Goal: Transaction & Acquisition: Purchase product/service

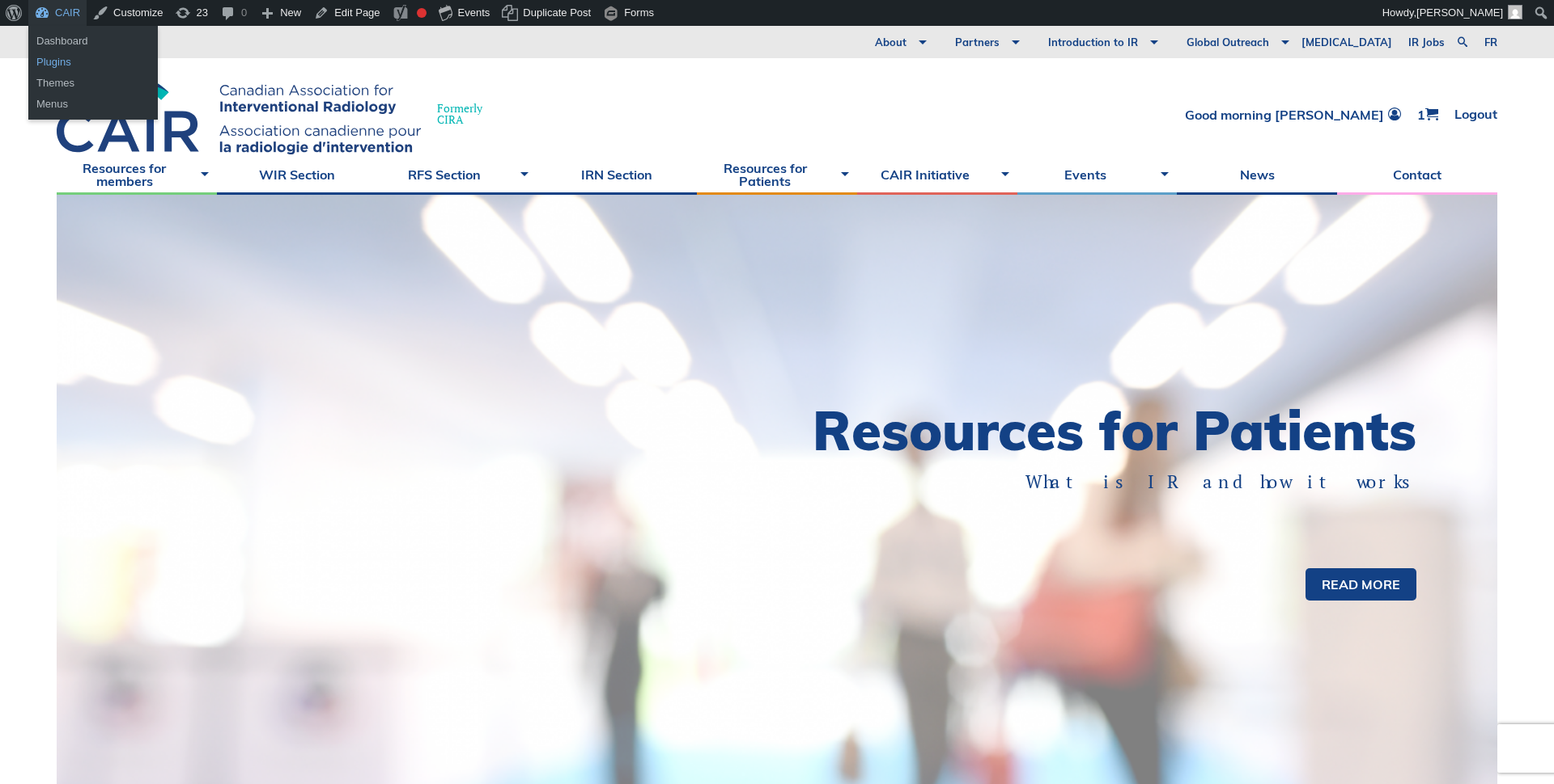
click at [56, 64] on link "Plugins" at bounding box center [92, 62] width 129 height 21
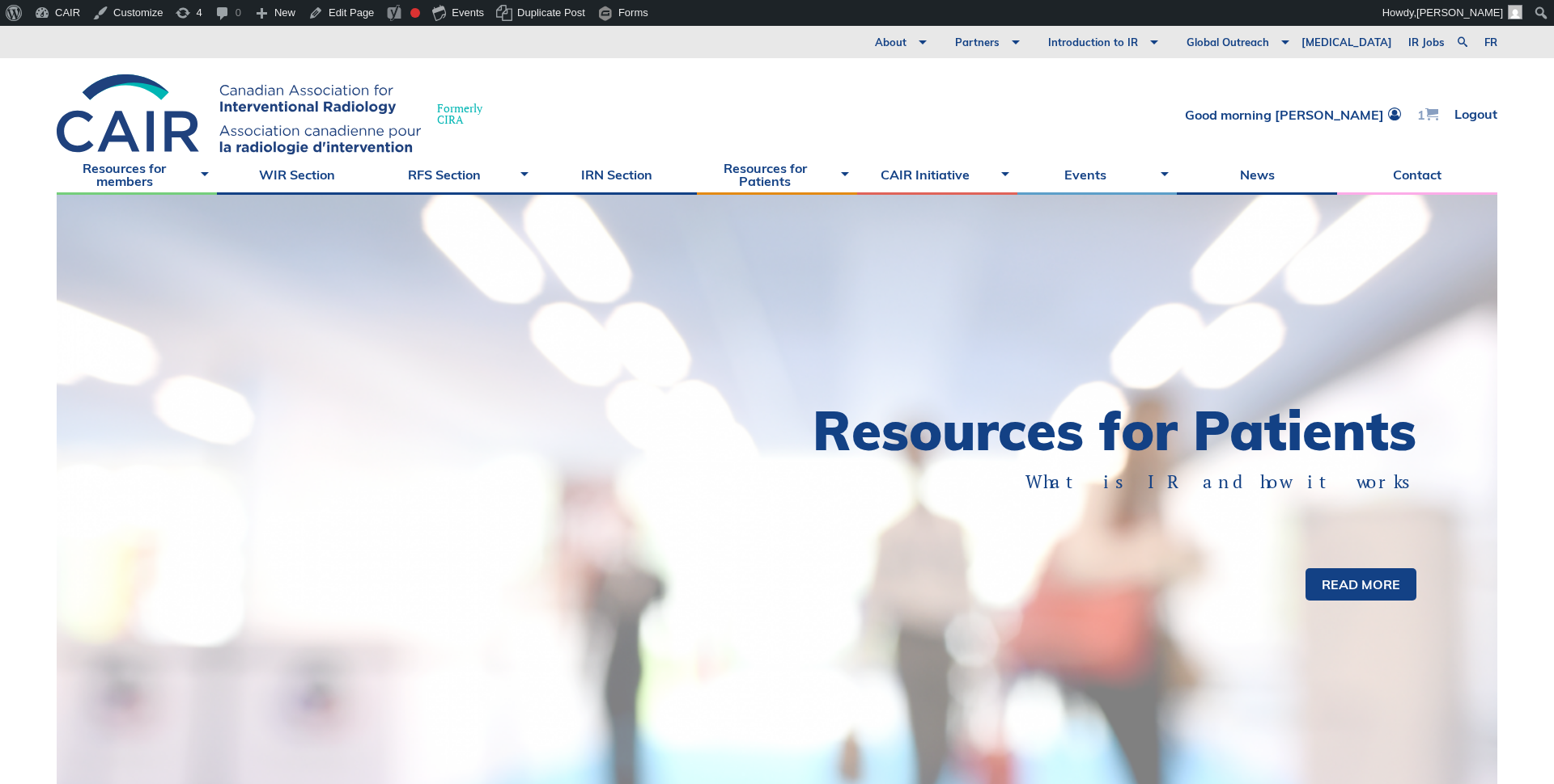
click at [1427, 113] on span at bounding box center [1431, 114] width 13 height 13
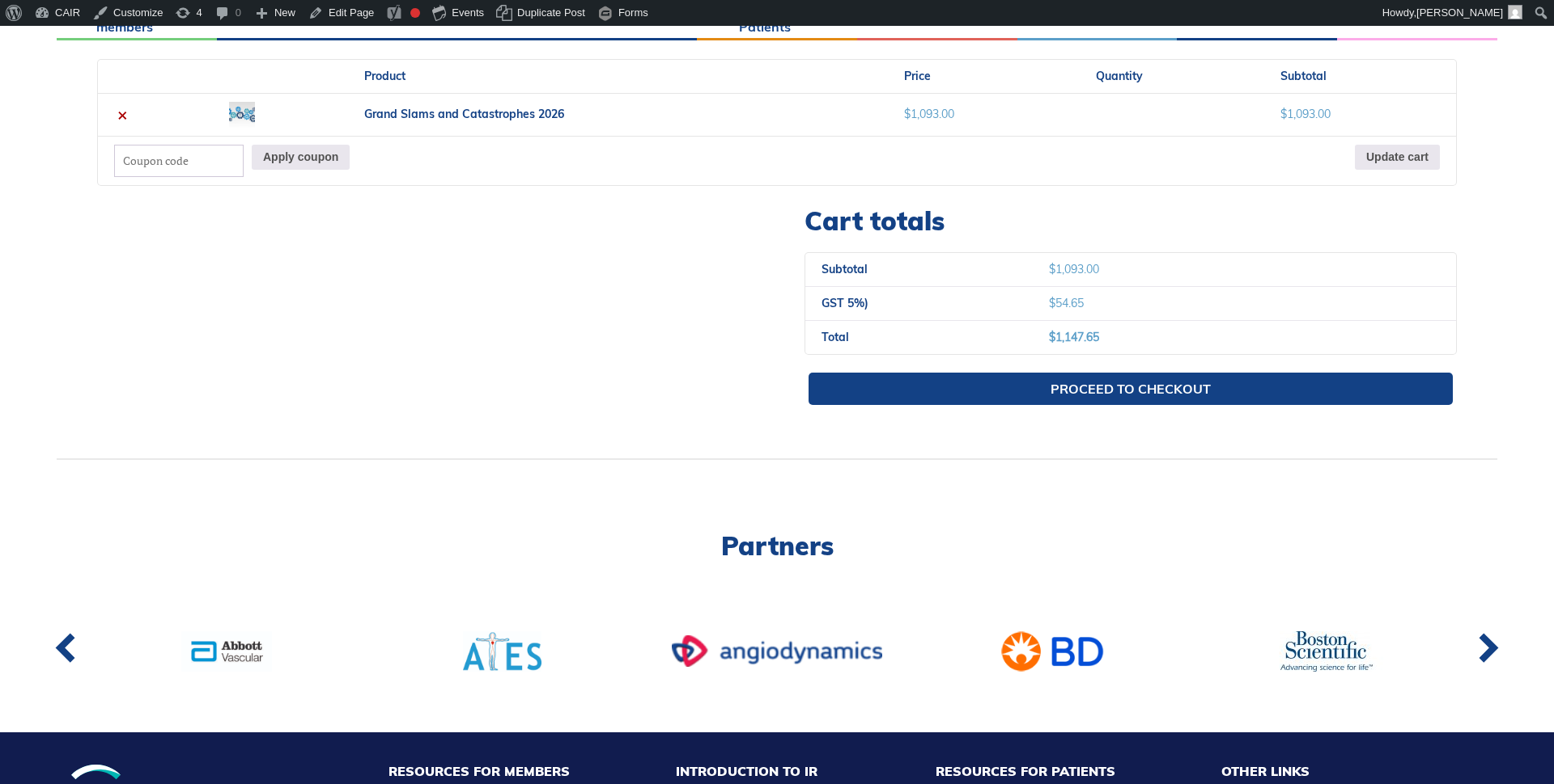
scroll to position [507, 0]
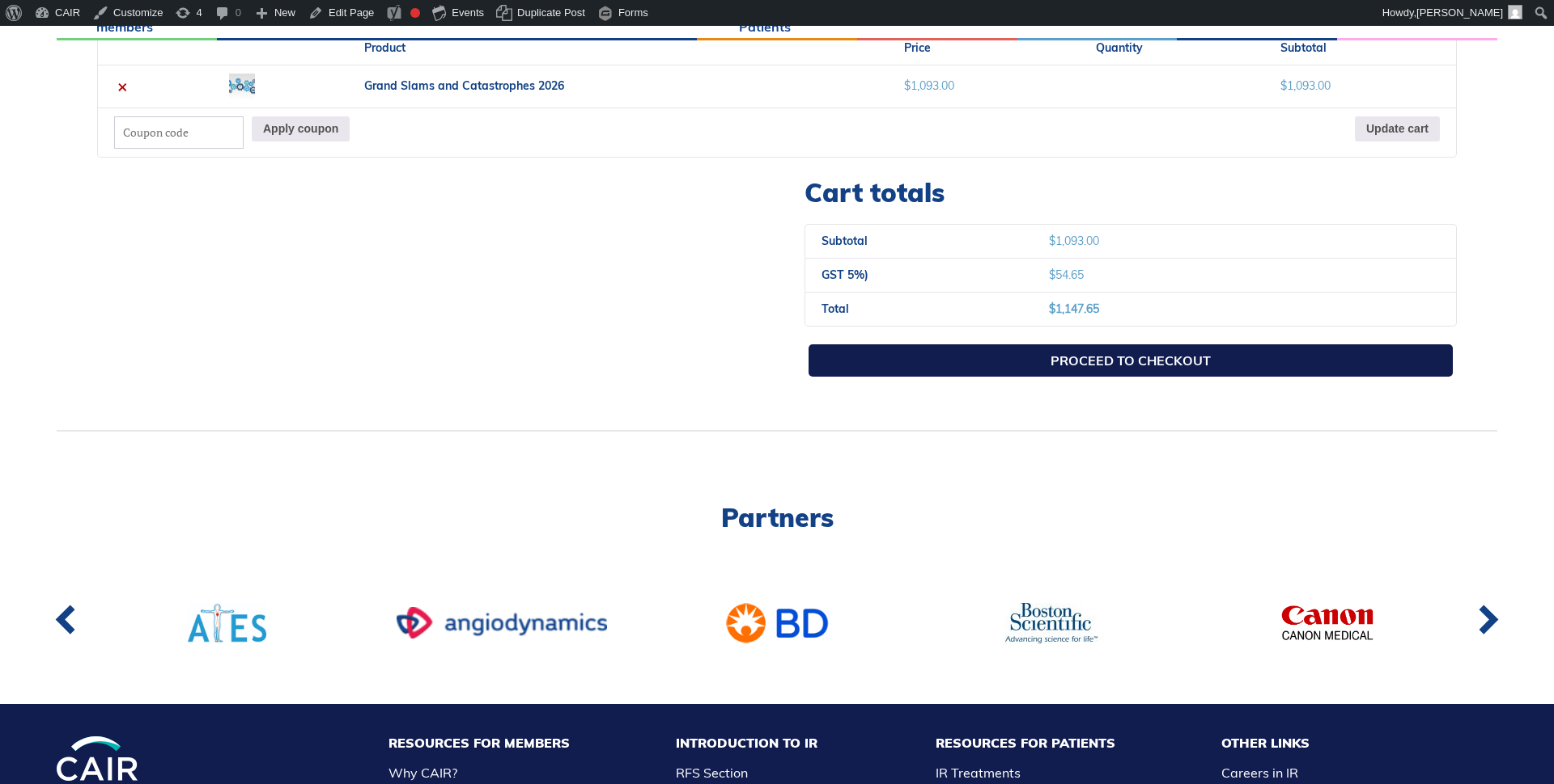
click at [1060, 356] on link "Proceed to checkout" at bounding box center [1130, 360] width 644 height 32
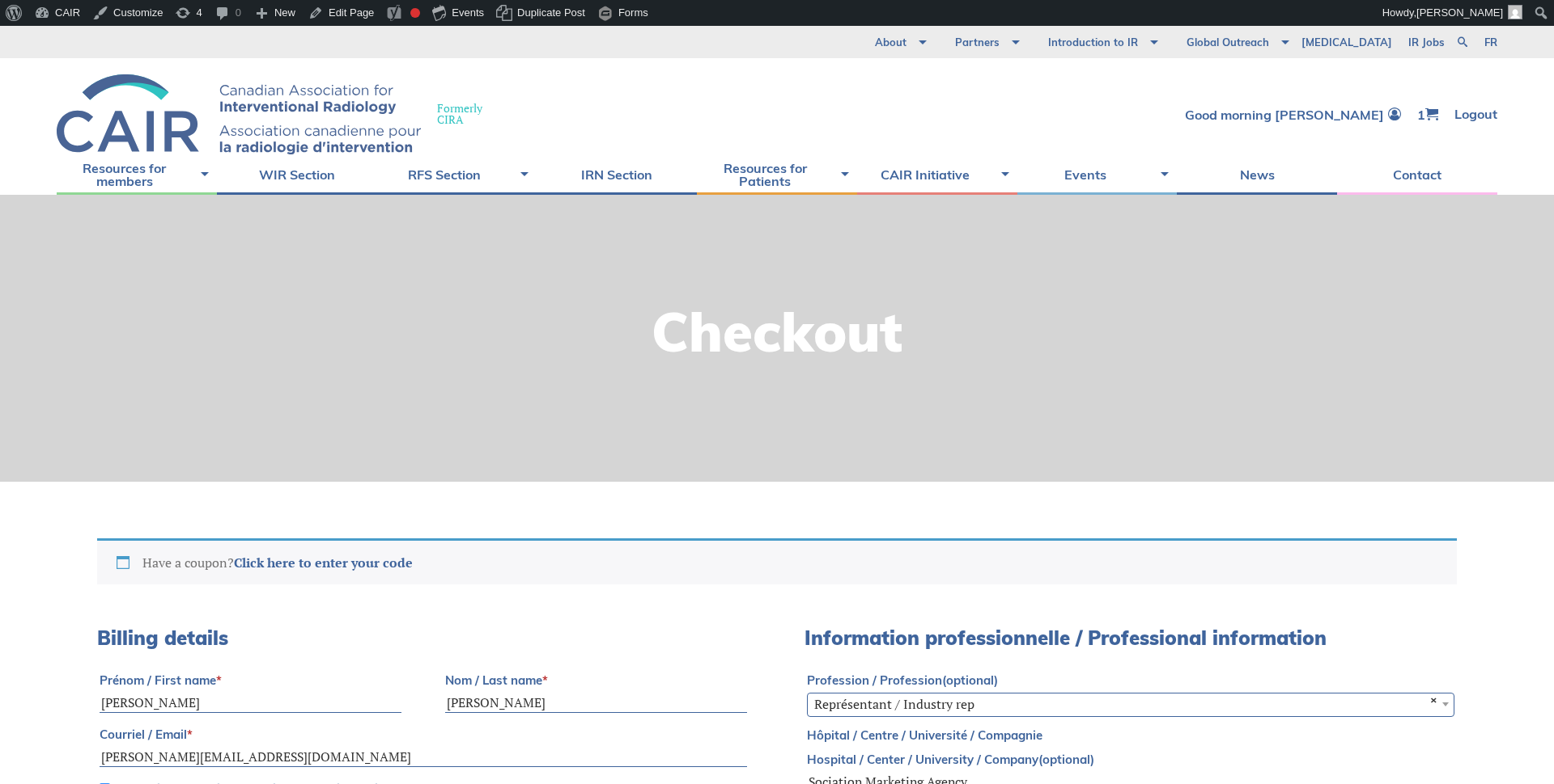
select select "ON"
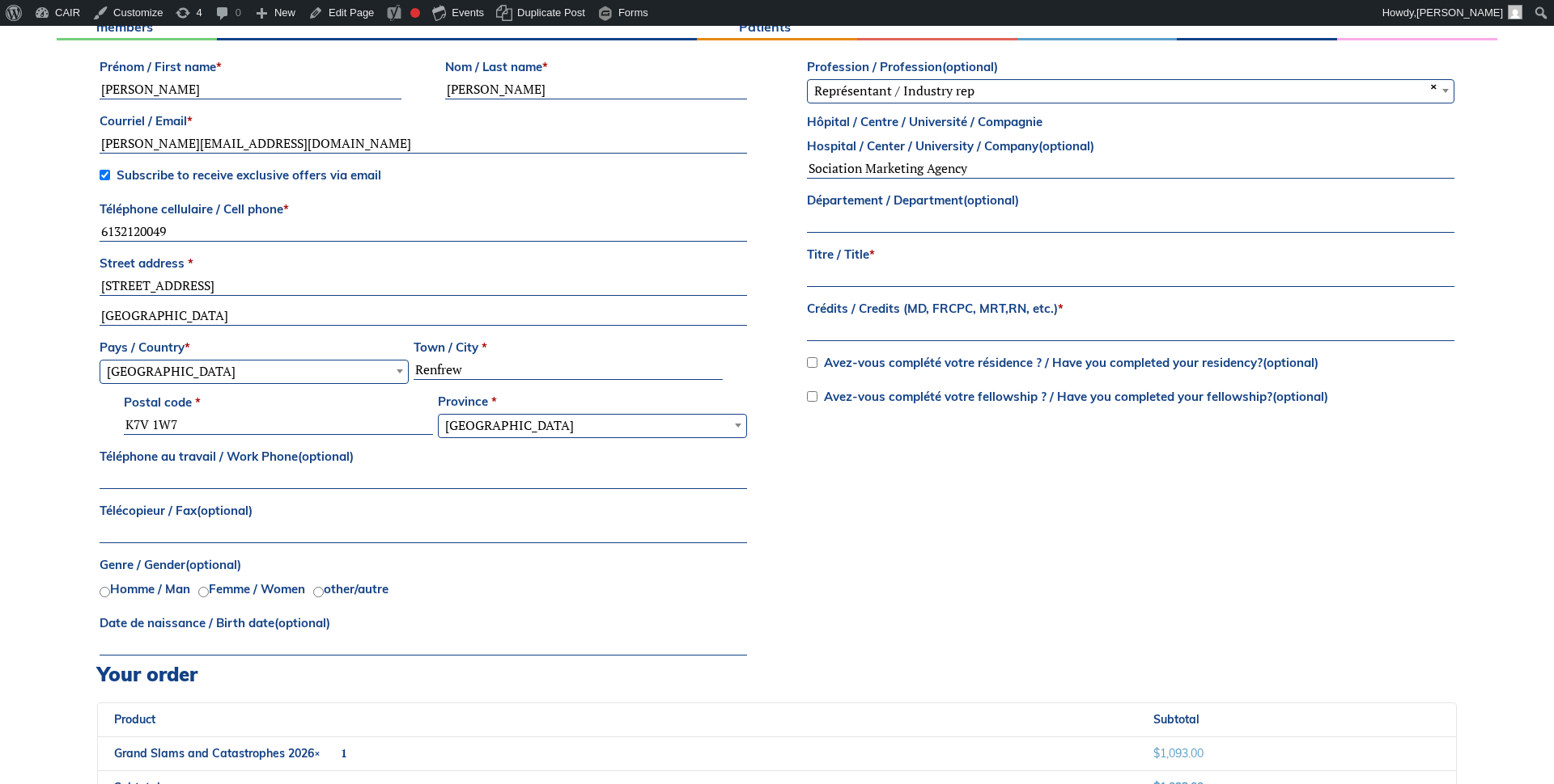
scroll to position [593, 0]
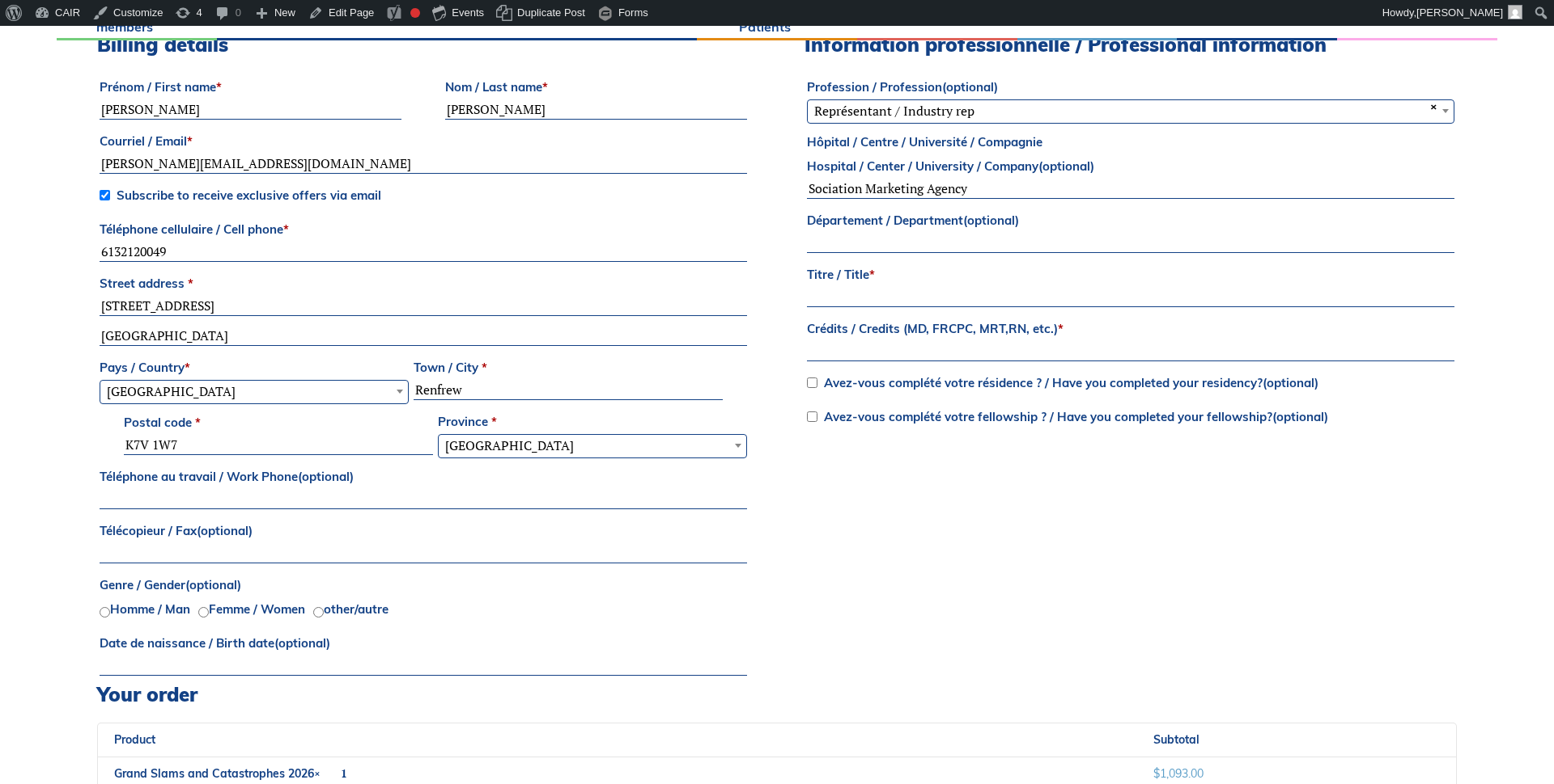
click at [905, 292] on input "Titre / Title *" at bounding box center [1130, 298] width 647 height 19
type input "asd"
click at [906, 349] on input "Crédits / Credits (MD, FRCPC, MRT,RN, etc.) *" at bounding box center [1130, 352] width 647 height 19
type input "asd"
click at [785, 330] on div "Billing details Prénom / First name * Ian Nom / Last name * Howard Courriel / E…" at bounding box center [777, 358] width 1359 height 651
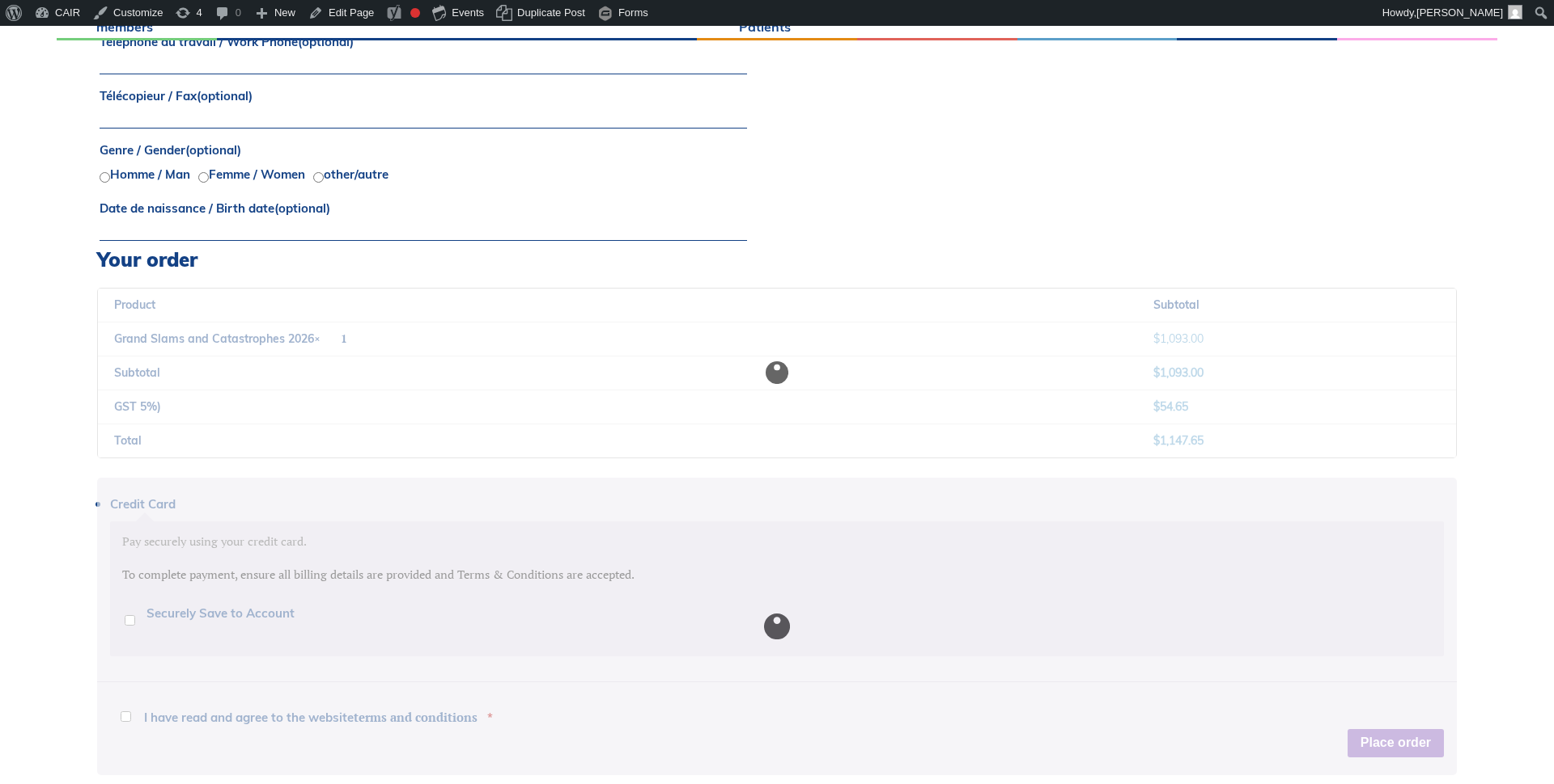
scroll to position [1114, 0]
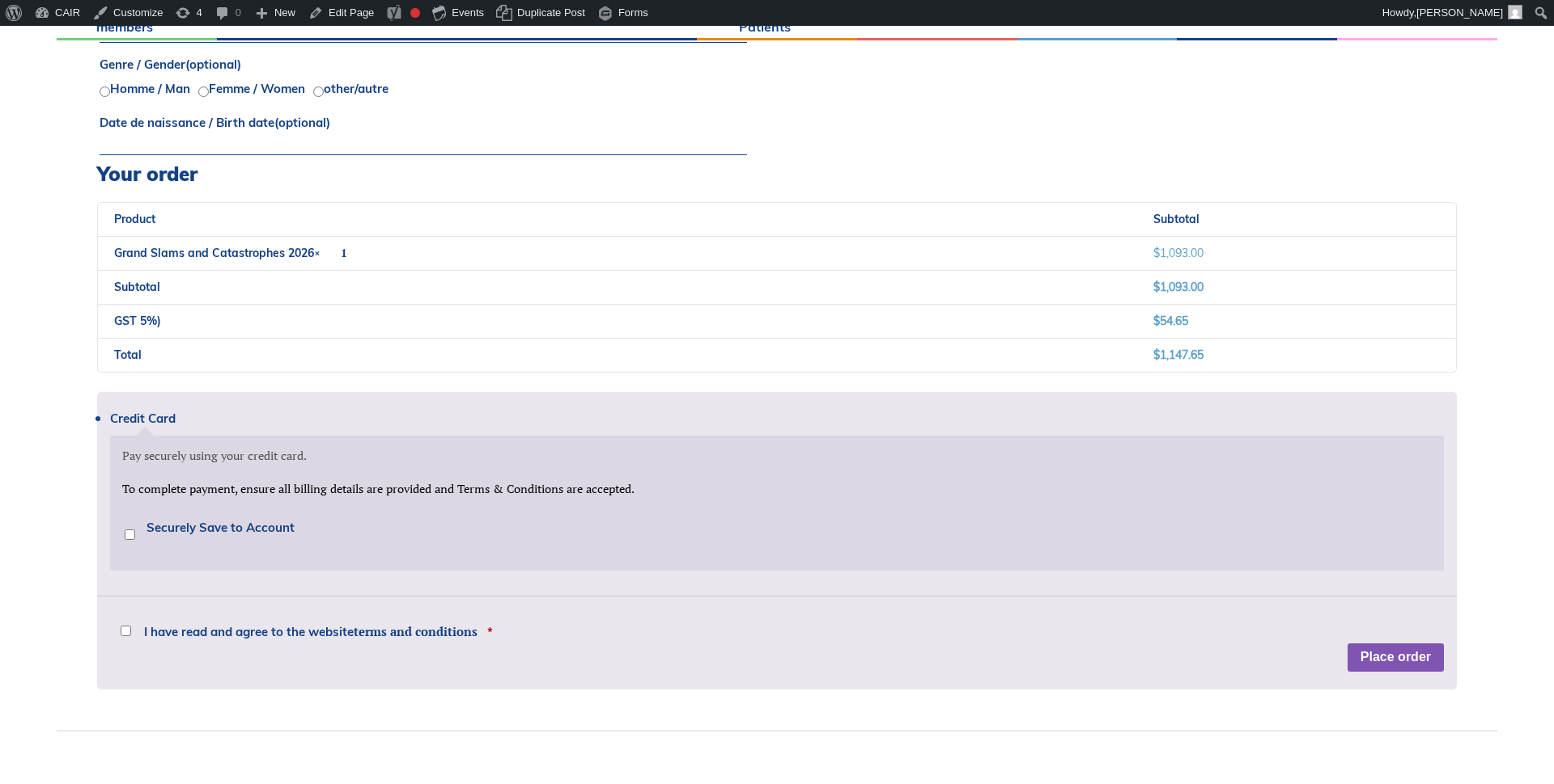
click at [123, 630] on input "I have read and agree to the website terms and conditions *" at bounding box center [126, 631] width 11 height 11
checkbox input "true"
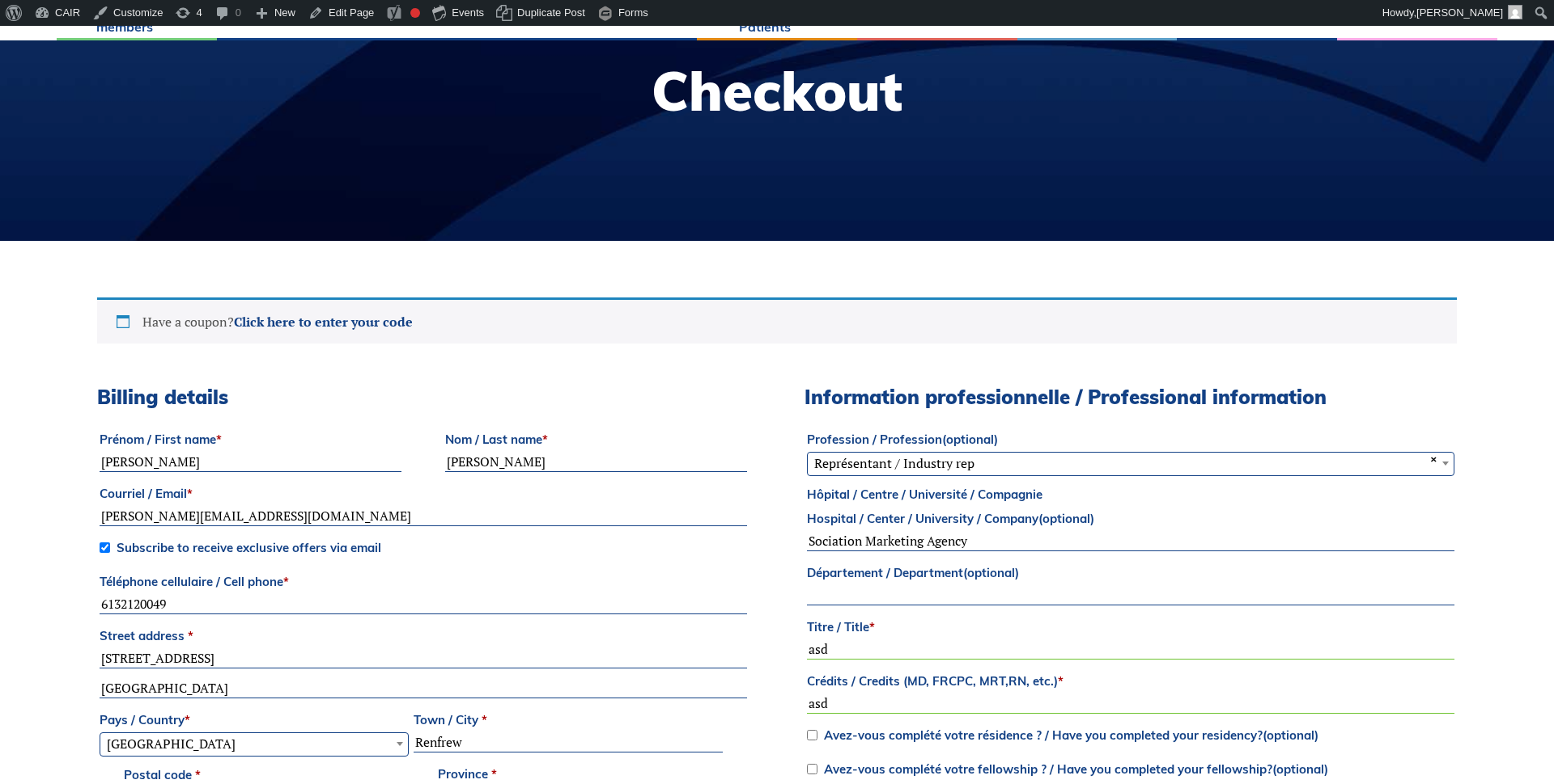
scroll to position [0, 0]
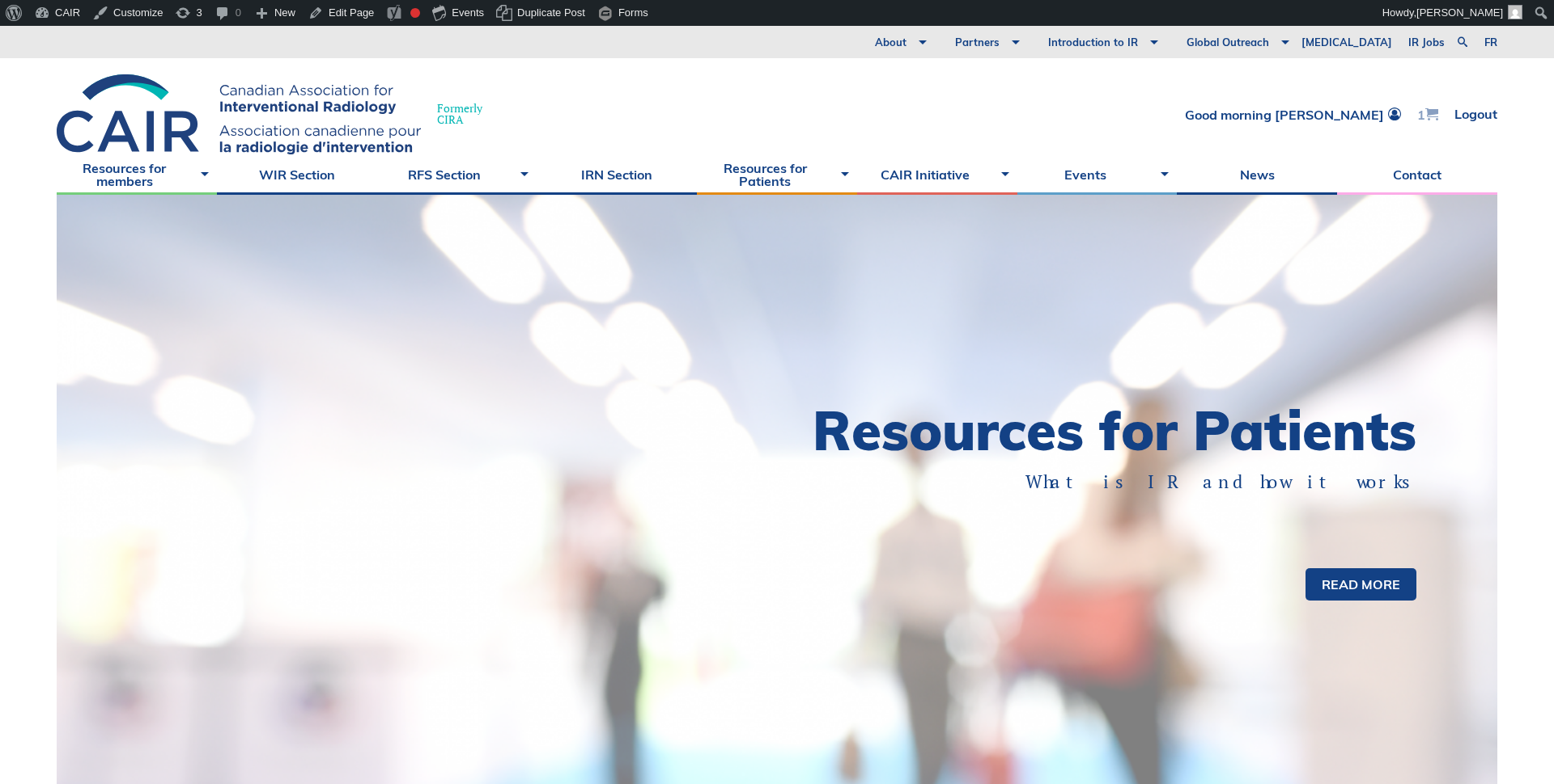
click at [1427, 113] on span at bounding box center [1431, 114] width 13 height 13
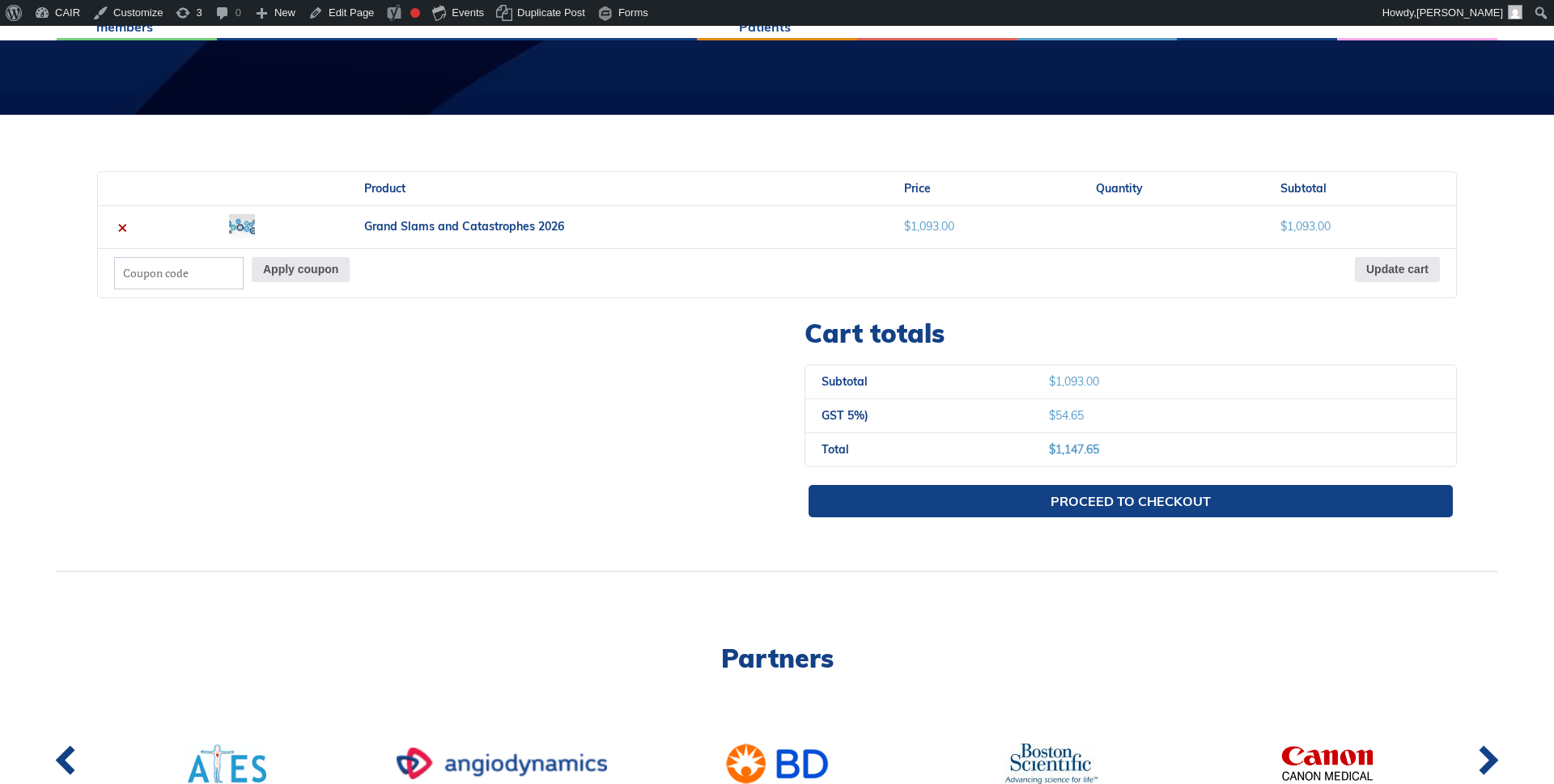
scroll to position [374, 0]
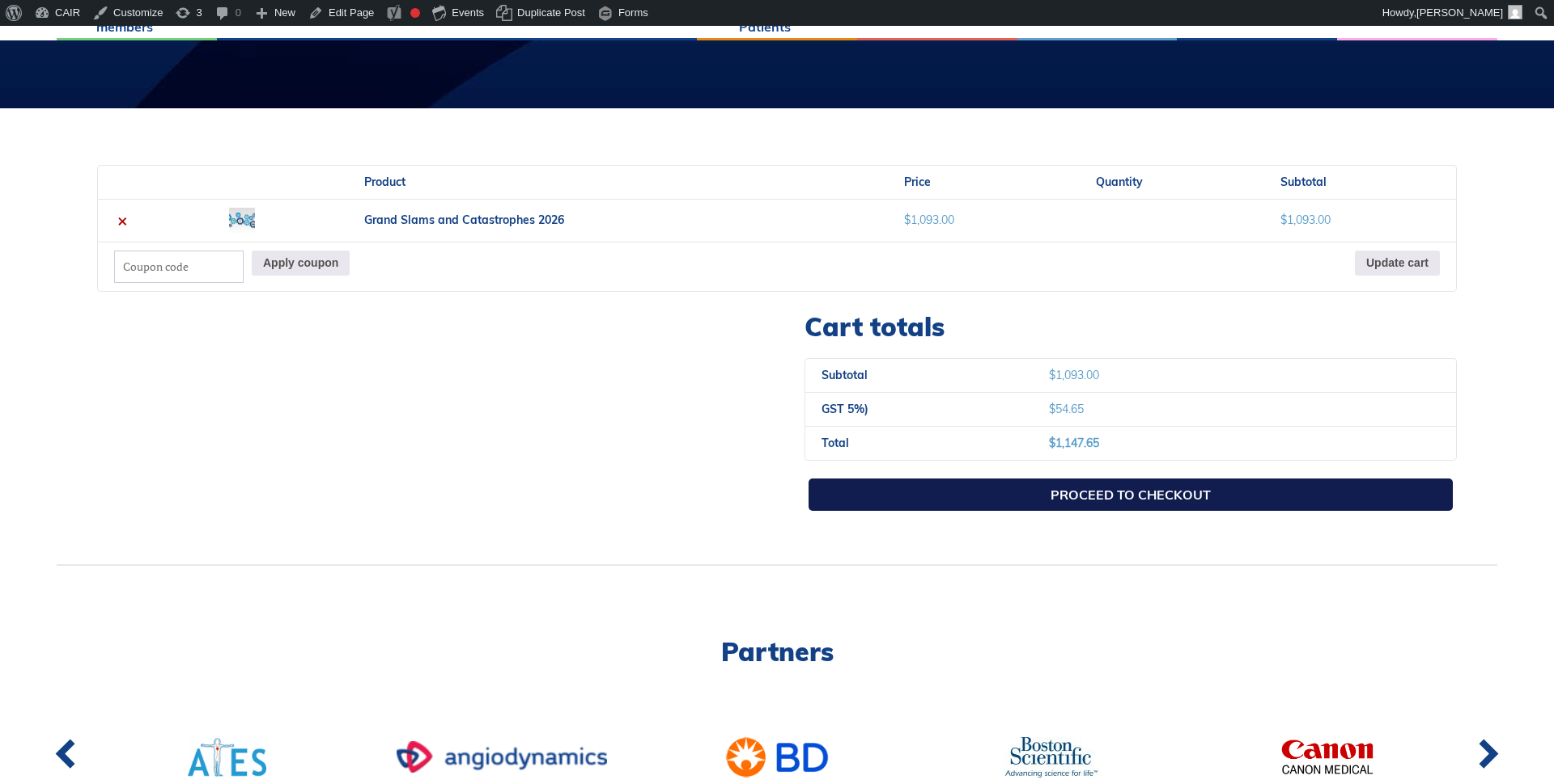
click at [1104, 495] on link "Proceed to checkout" at bounding box center [1130, 494] width 644 height 32
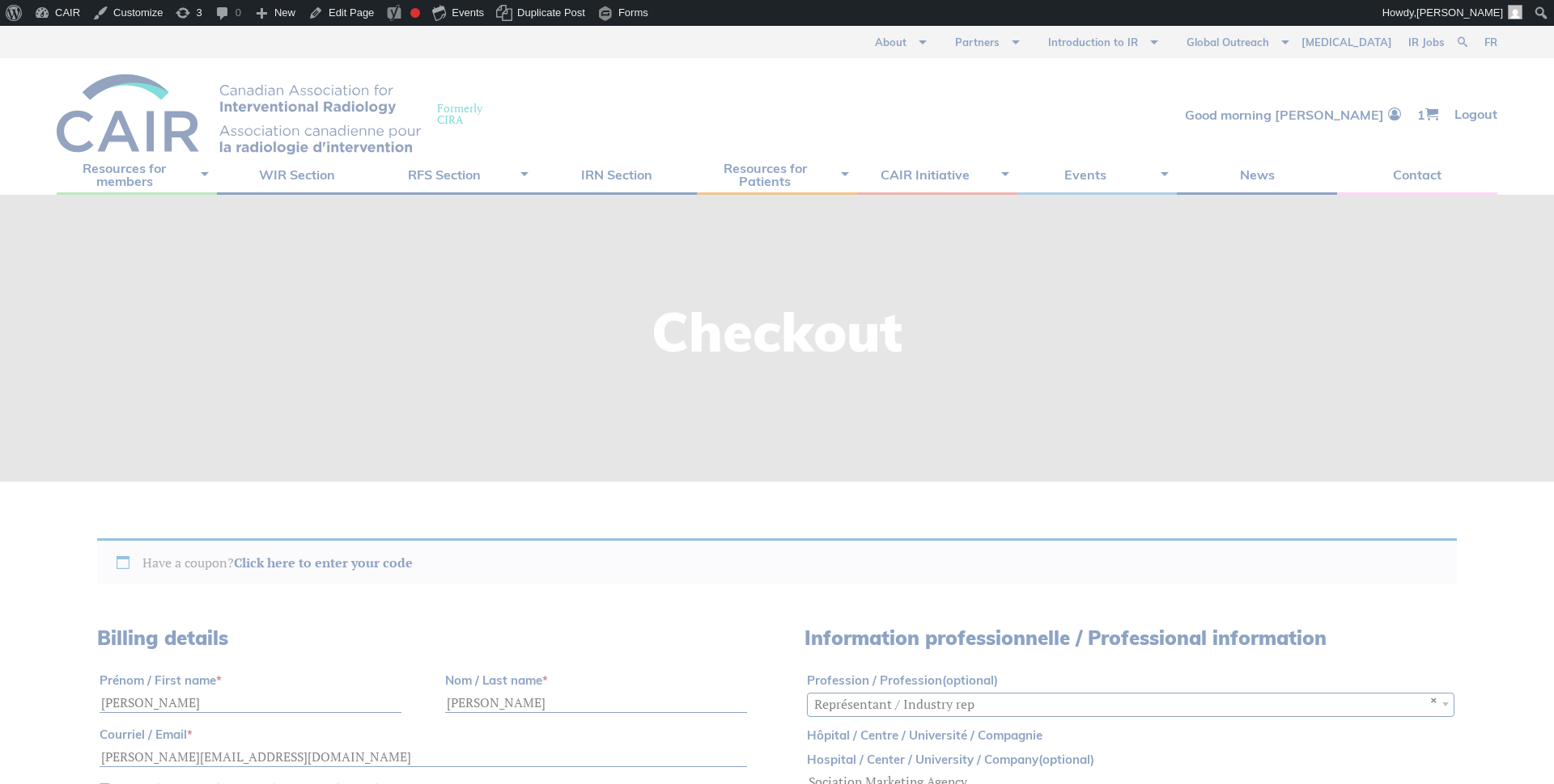
select select "ON"
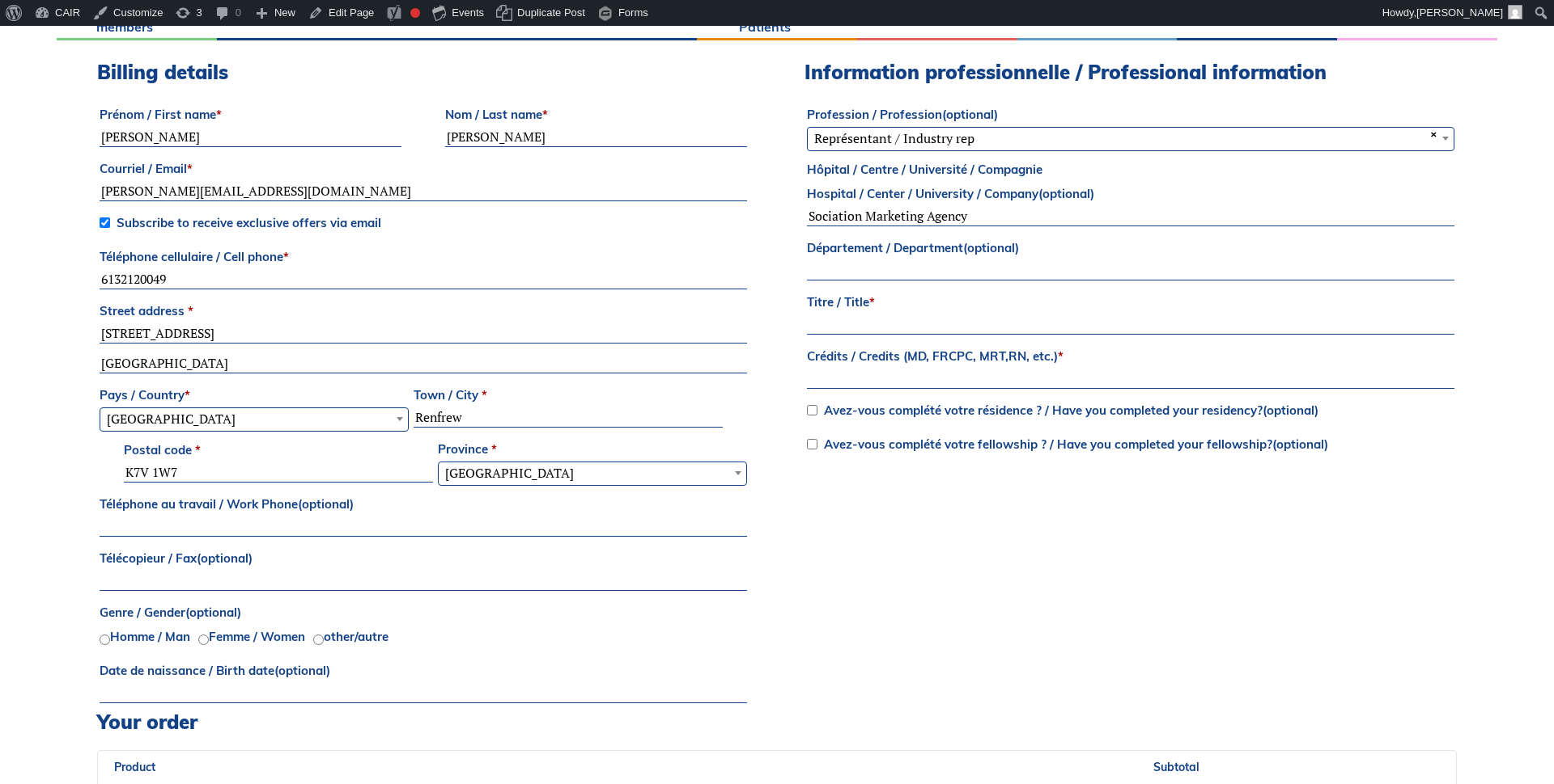
scroll to position [590, 0]
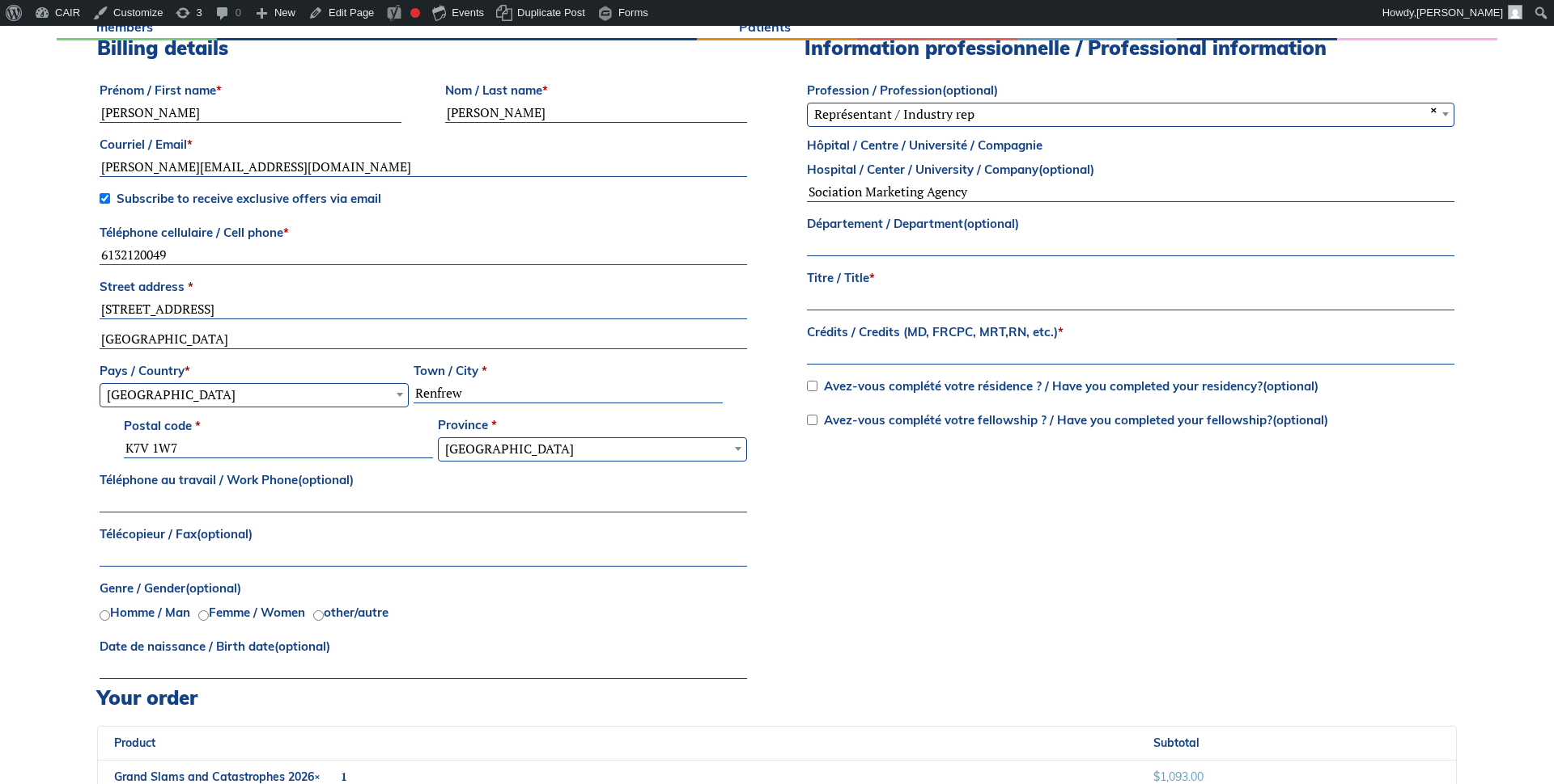
click at [837, 300] on input "Titre / Title *" at bounding box center [1130, 301] width 647 height 19
type input "asdas"
click at [868, 356] on input "Crédits / Credits (MD, FRCPC, MRT,RN, etc.) *" at bounding box center [1130, 355] width 647 height 19
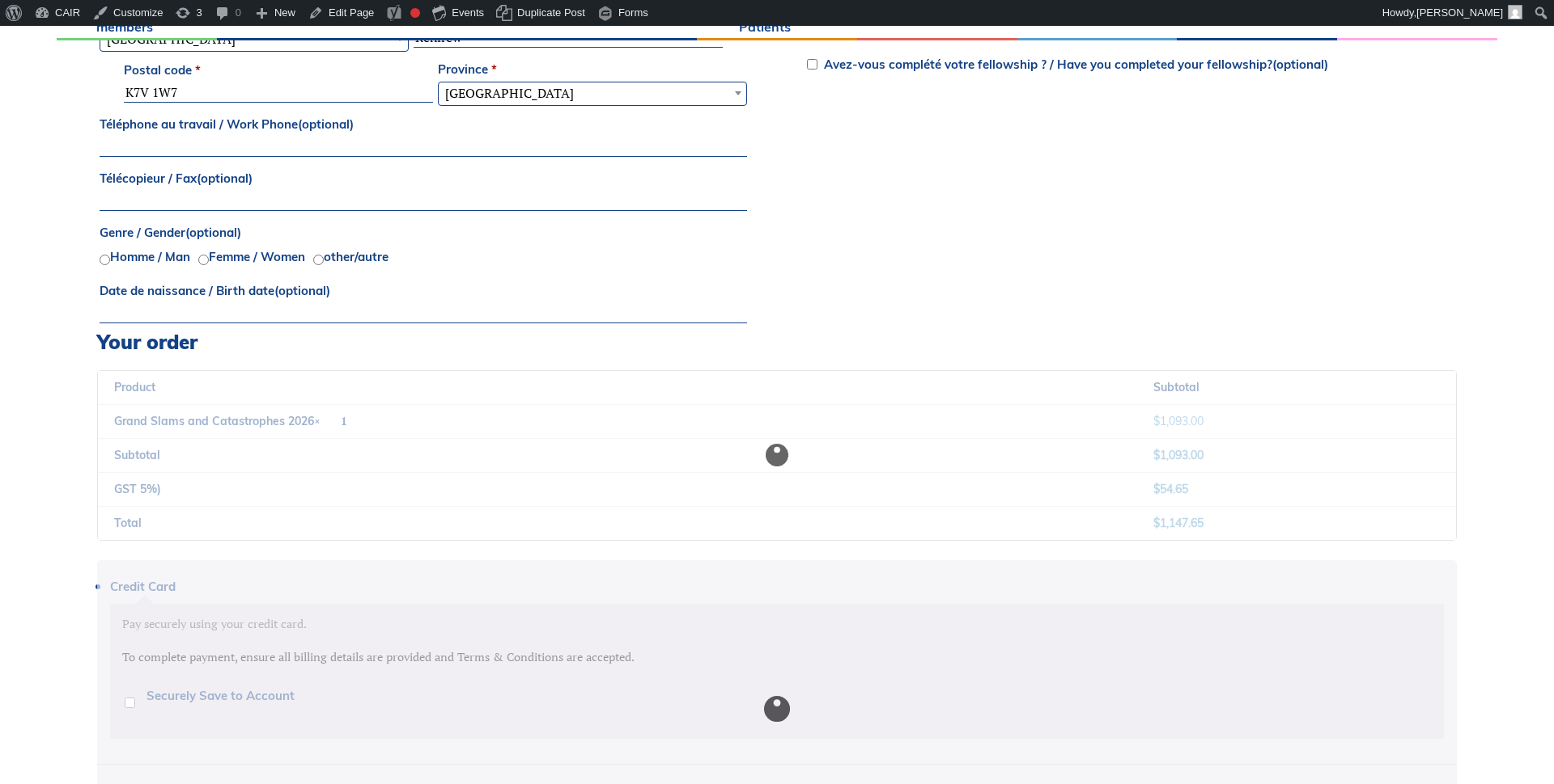
scroll to position [947, 0]
type input "asas"
drag, startPoint x: 66, startPoint y: 457, endPoint x: 39, endPoint y: 443, distance: 30.4
click at [65, 457] on div "Have a coupon? Click here to enter your code If you have a coupon code, please …" at bounding box center [777, 216] width 1441 height 1363
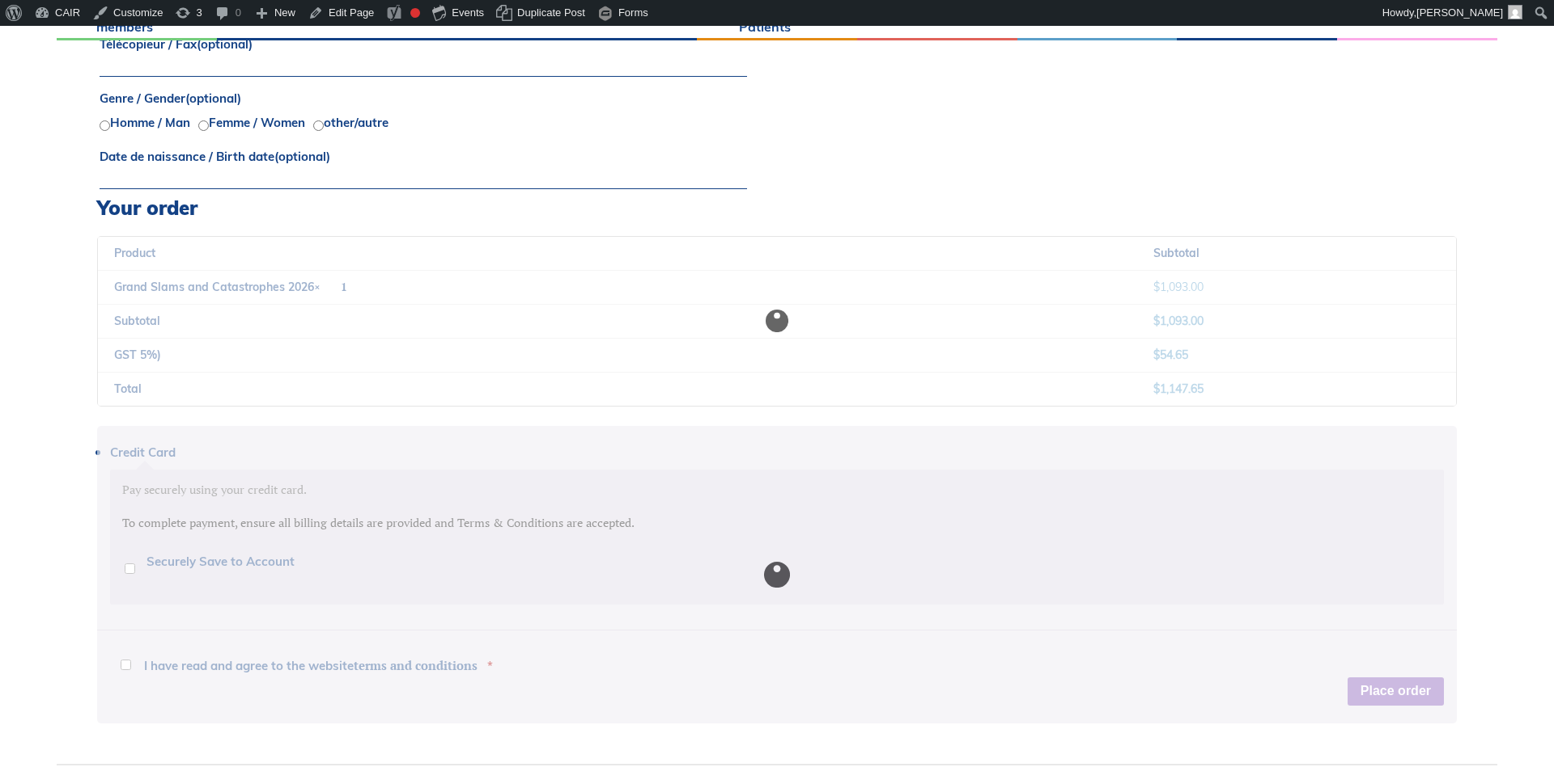
scroll to position [1140, 0]
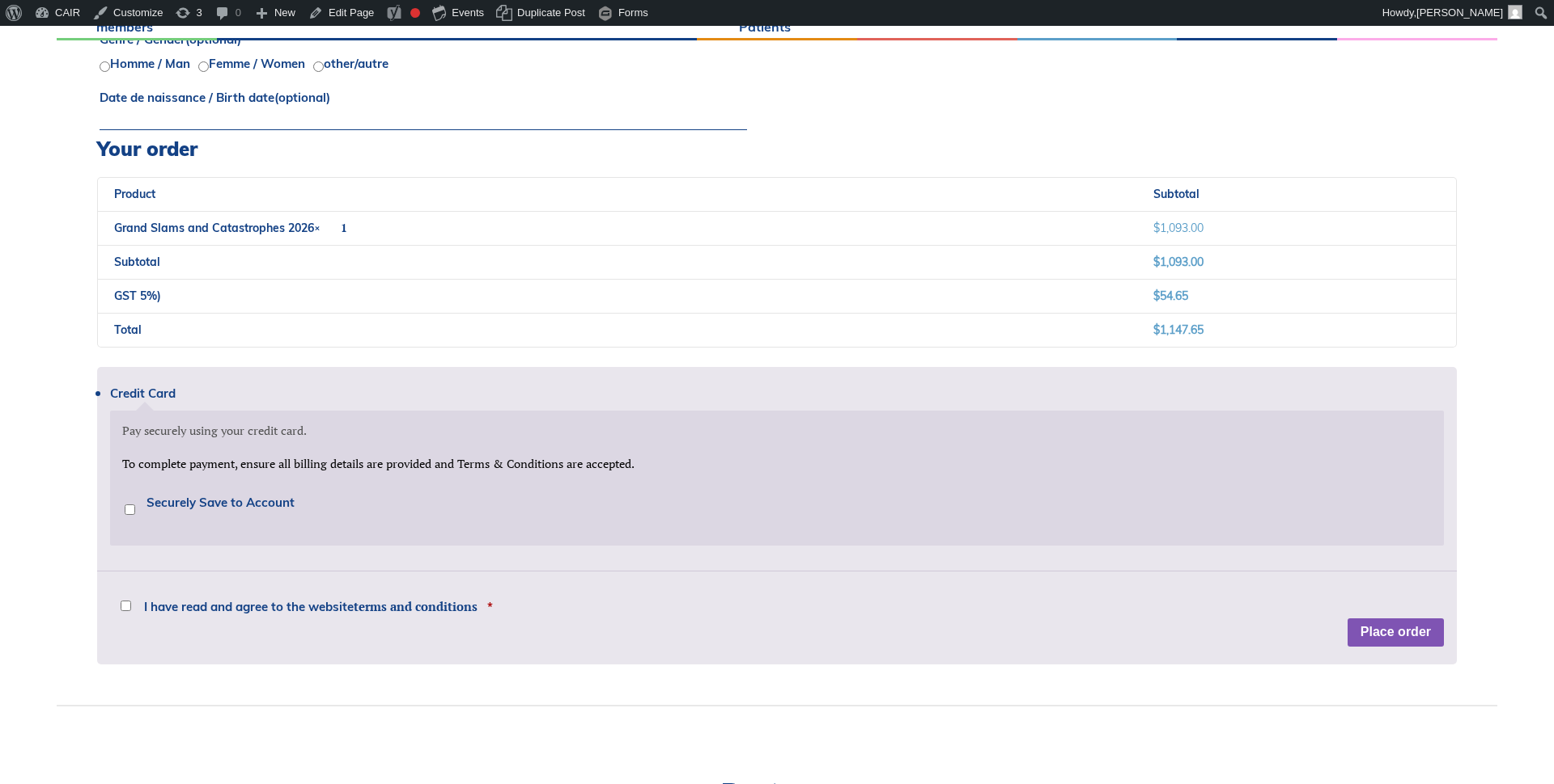
click at [122, 606] on input "I have read and agree to the website terms and conditions *" at bounding box center [126, 606] width 11 height 11
checkbox input "true"
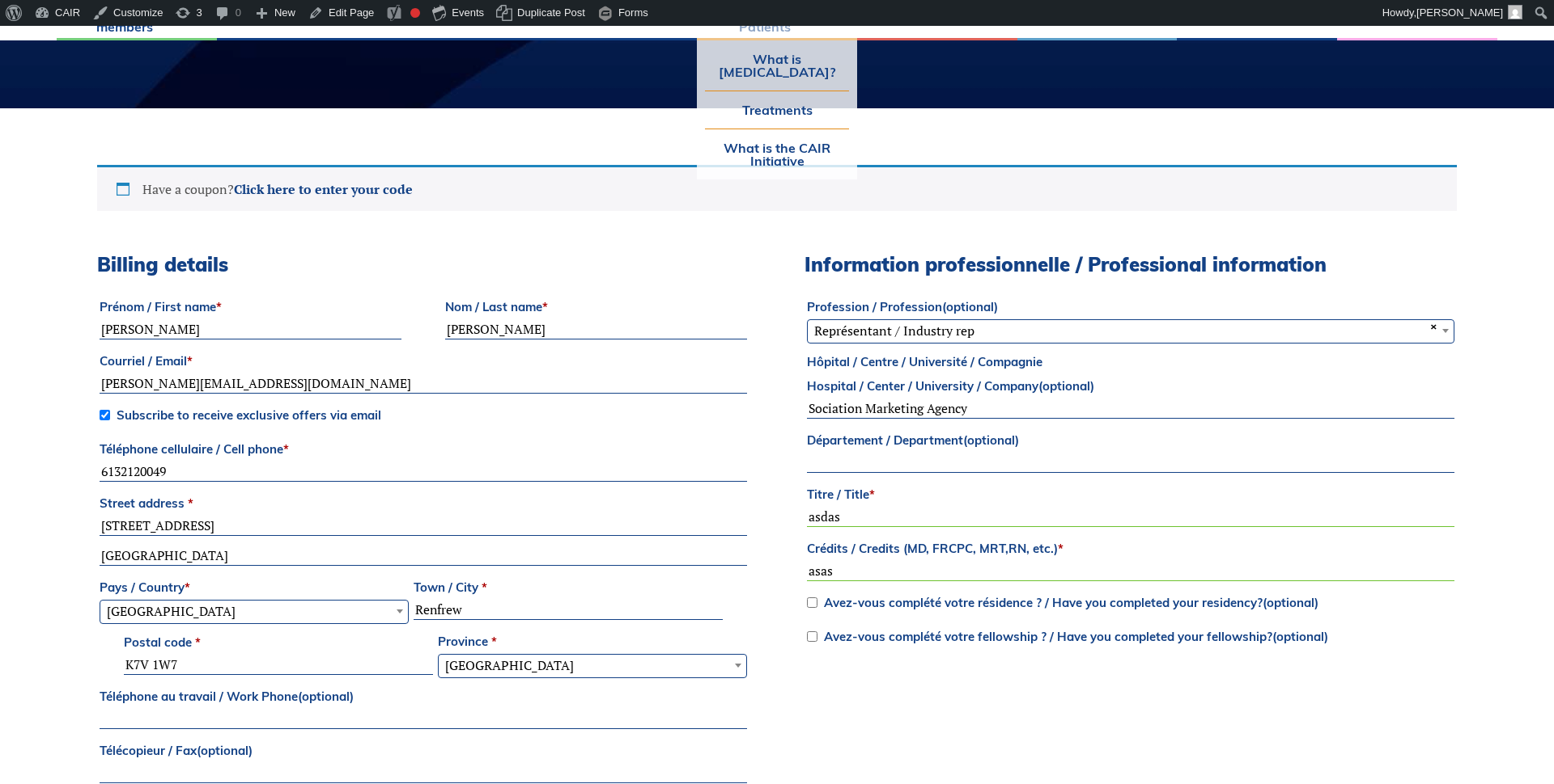
scroll to position [0, 0]
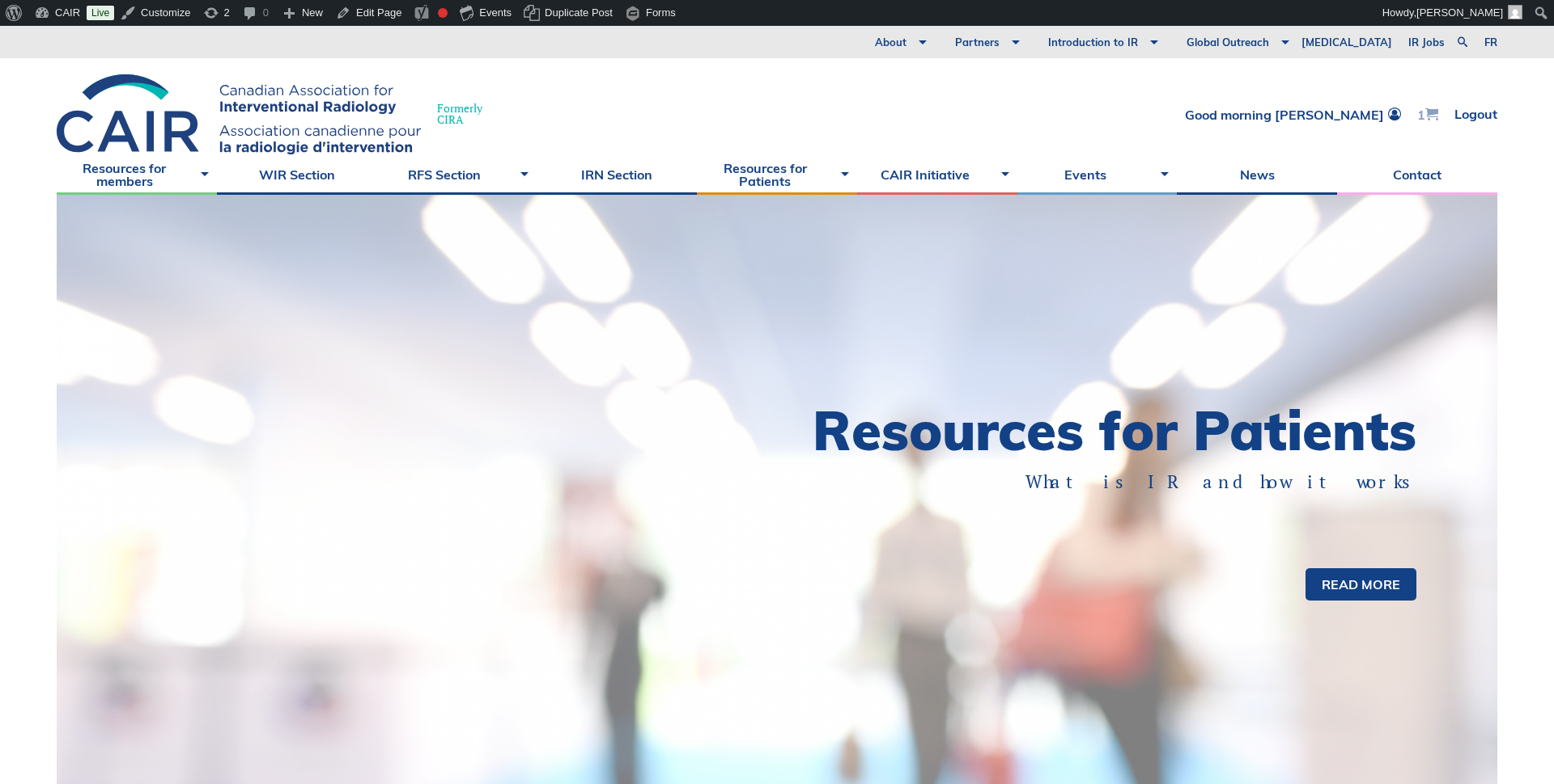
click at [1428, 111] on span at bounding box center [1431, 114] width 13 height 13
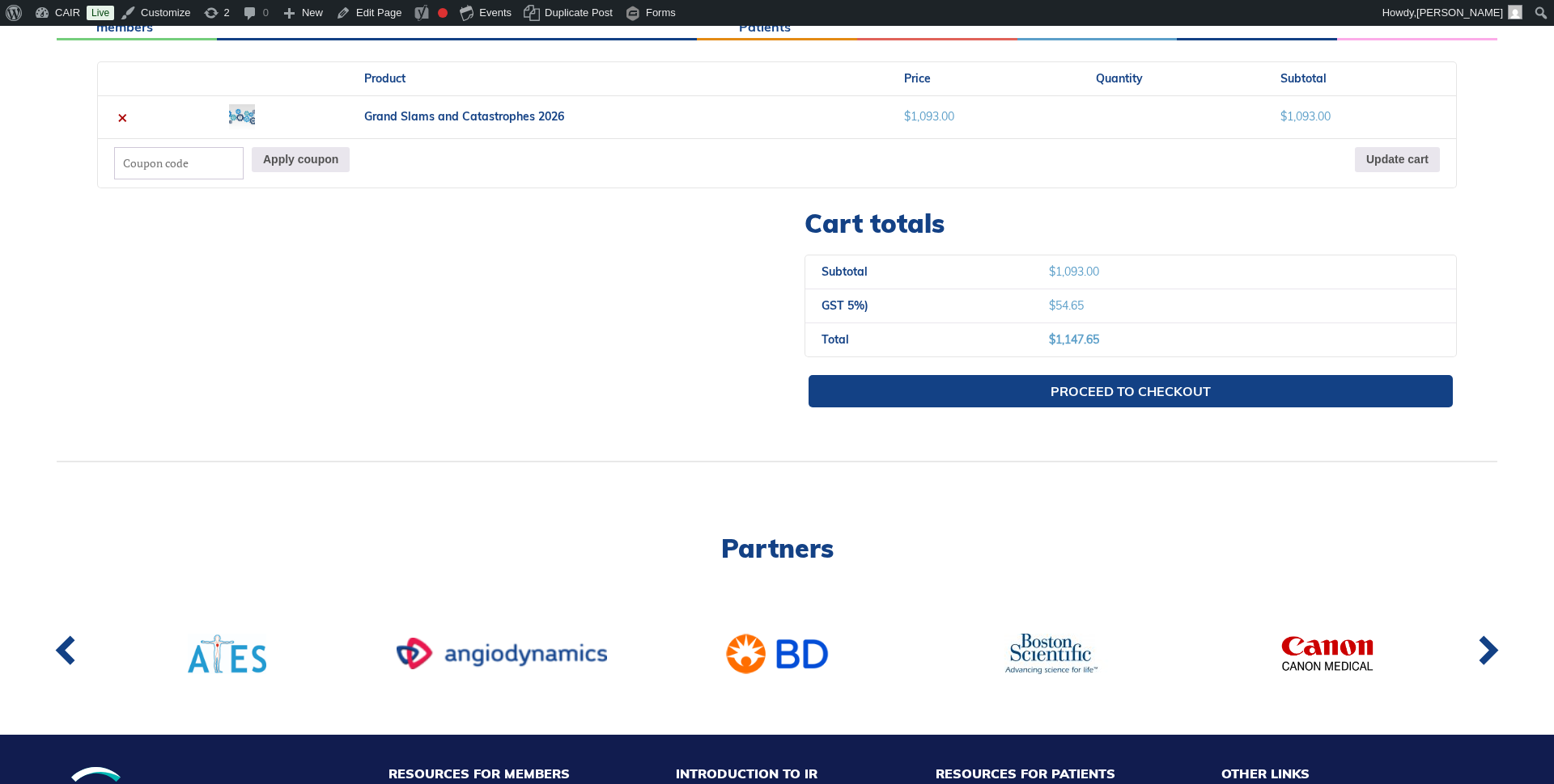
scroll to position [397, 0]
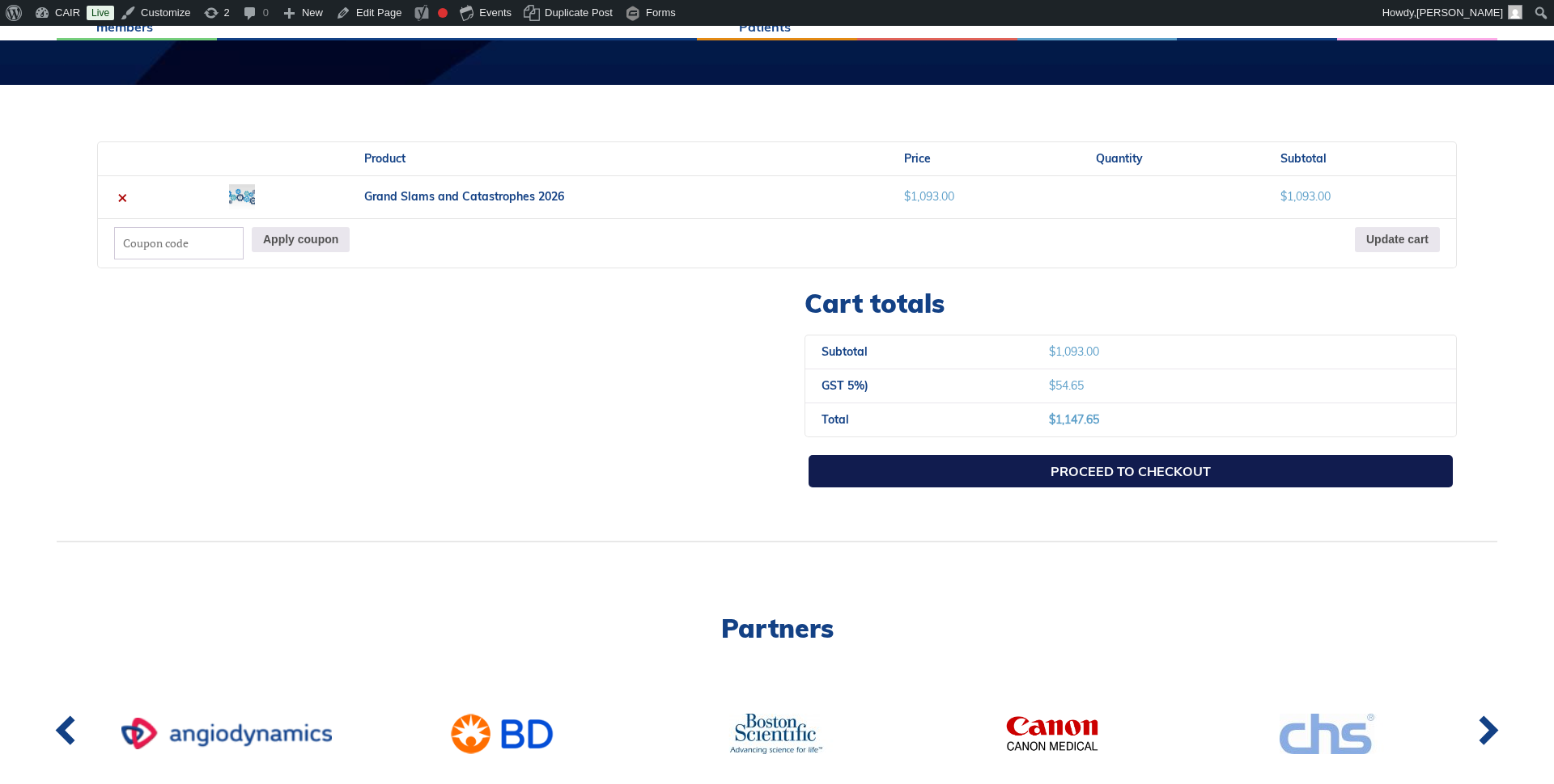
click at [1082, 470] on link "Proceed to checkout" at bounding box center [1130, 471] width 644 height 32
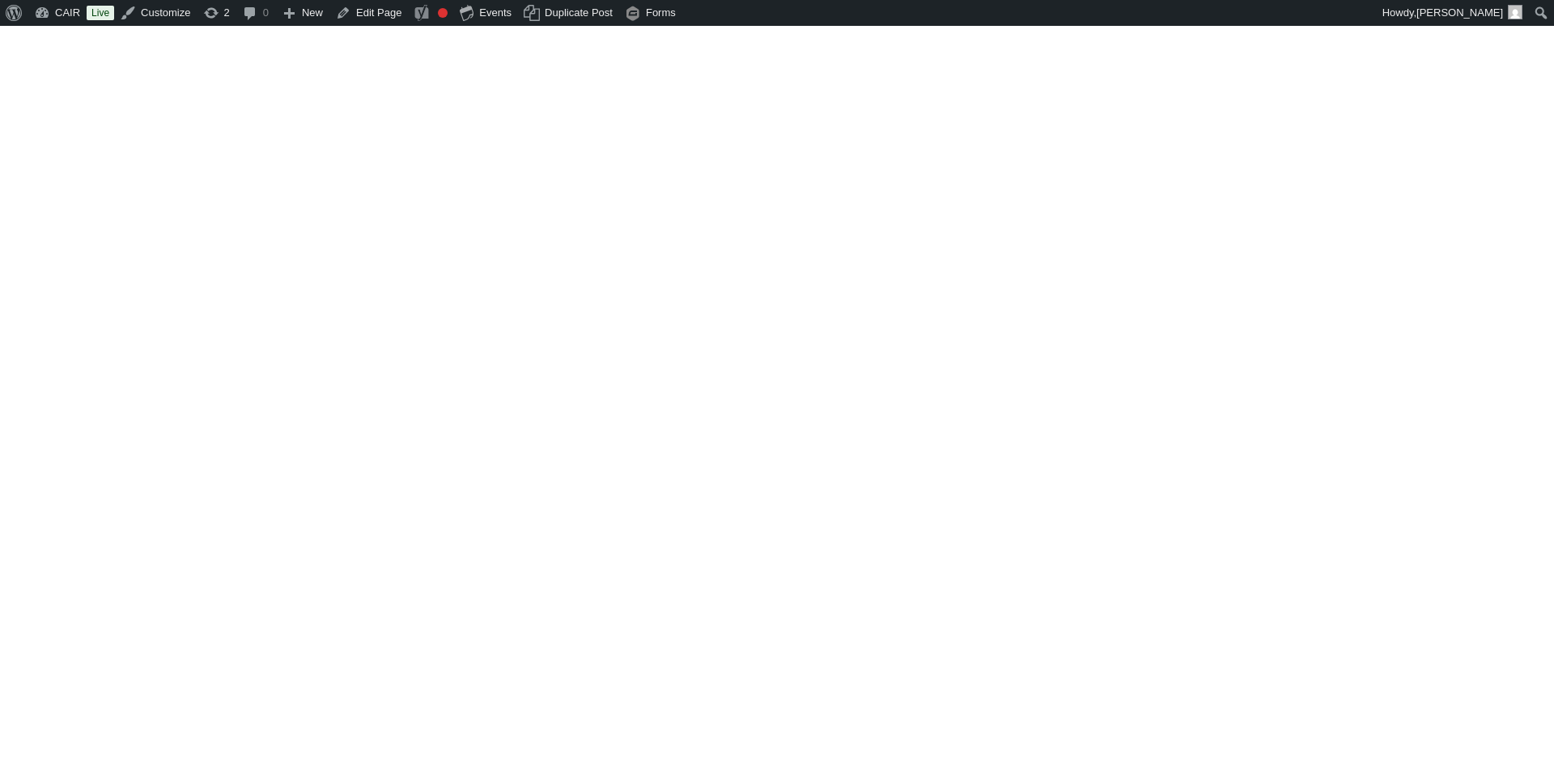
select select "ON"
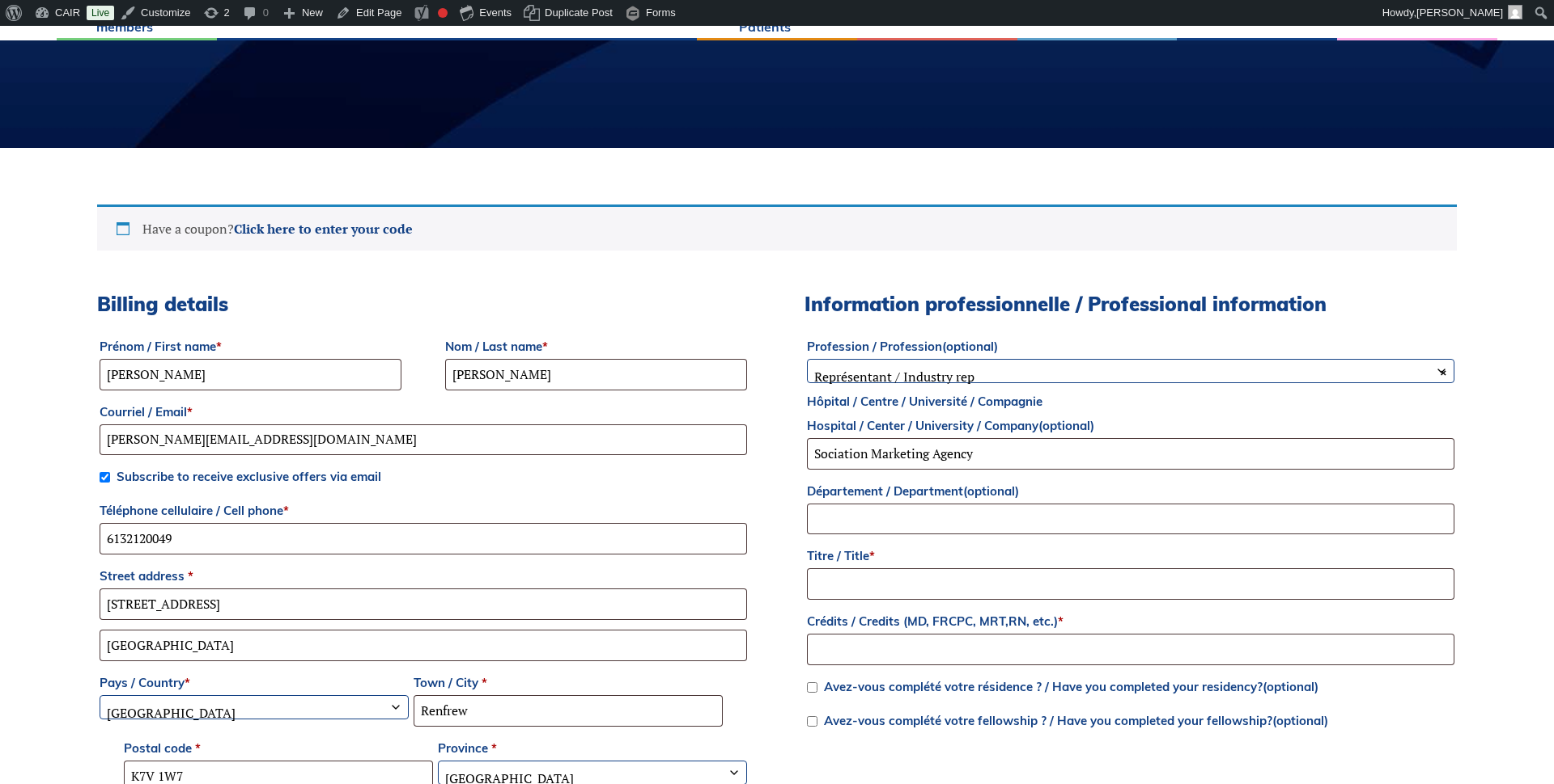
scroll to position [334, 0]
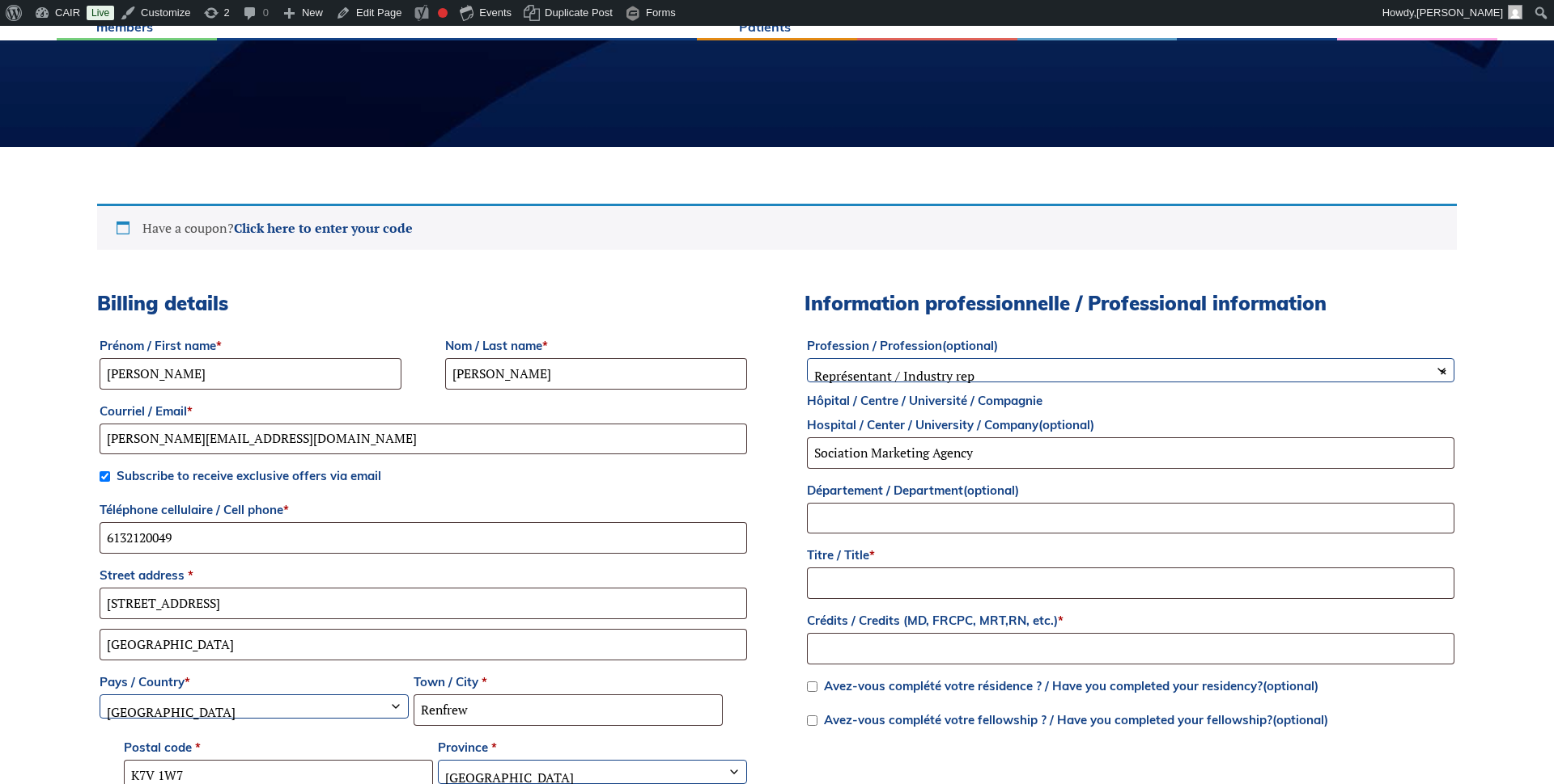
click at [916, 366] on span "× Représentant / Industry rep" at bounding box center [1130, 376] width 646 height 34
click at [791, 408] on div "Billing details Prénom / First name * Ian Nom / Last name * Howard Courriel / E…" at bounding box center [777, 673] width 1359 height 761
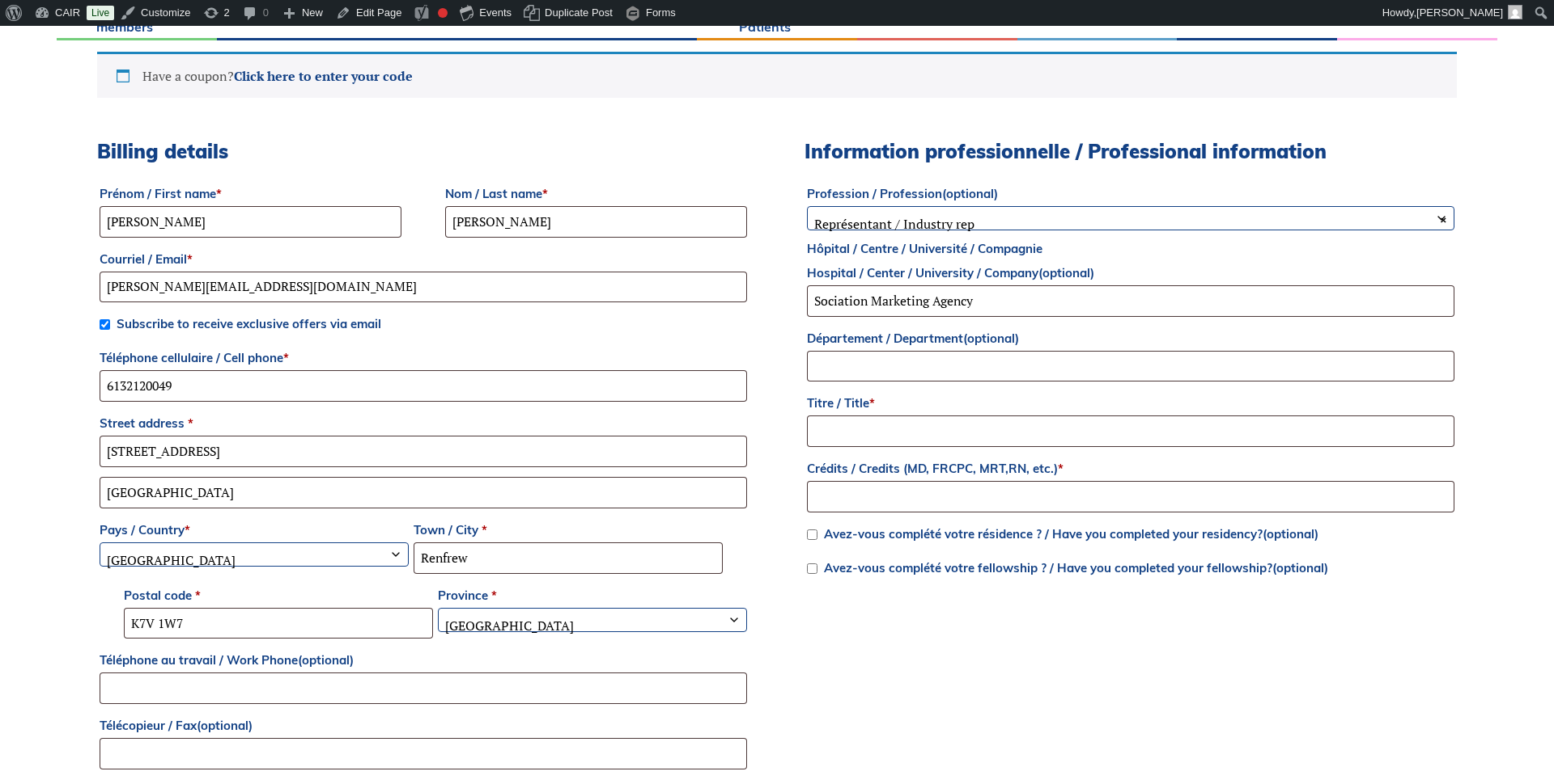
scroll to position [489, 0]
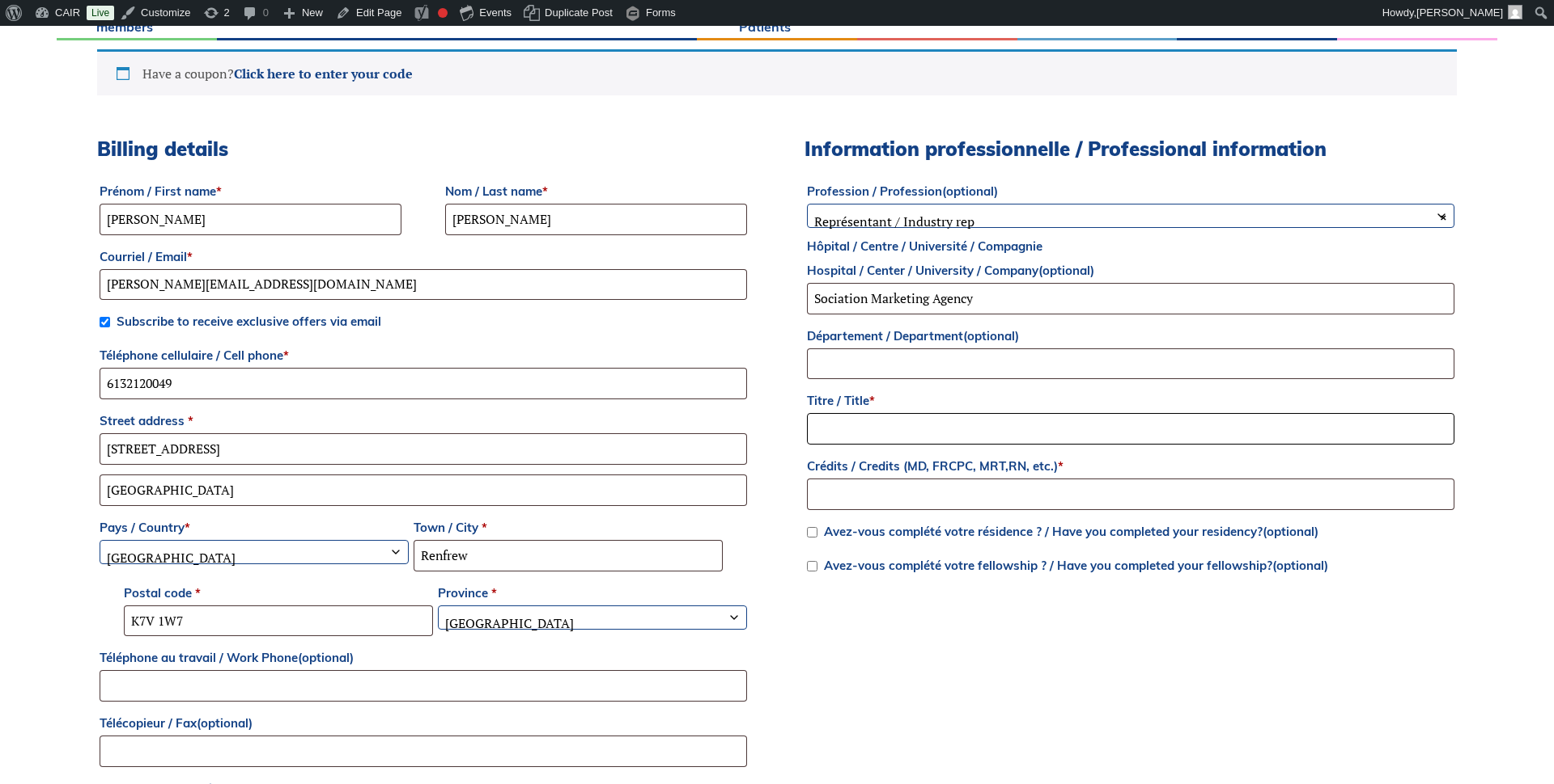
click at [843, 425] on input "Titre / Title *" at bounding box center [1130, 429] width 647 height 32
type input "asd"
click at [859, 493] on input "Crédits / Credits (MD, FRCPC, MRT,RN, etc.) *" at bounding box center [1130, 494] width 647 height 32
type input "asd"
click at [775, 464] on div "Billing details Prénom / First name * Ian Nom / Last name * Howard Courriel / E…" at bounding box center [777, 518] width 1359 height 761
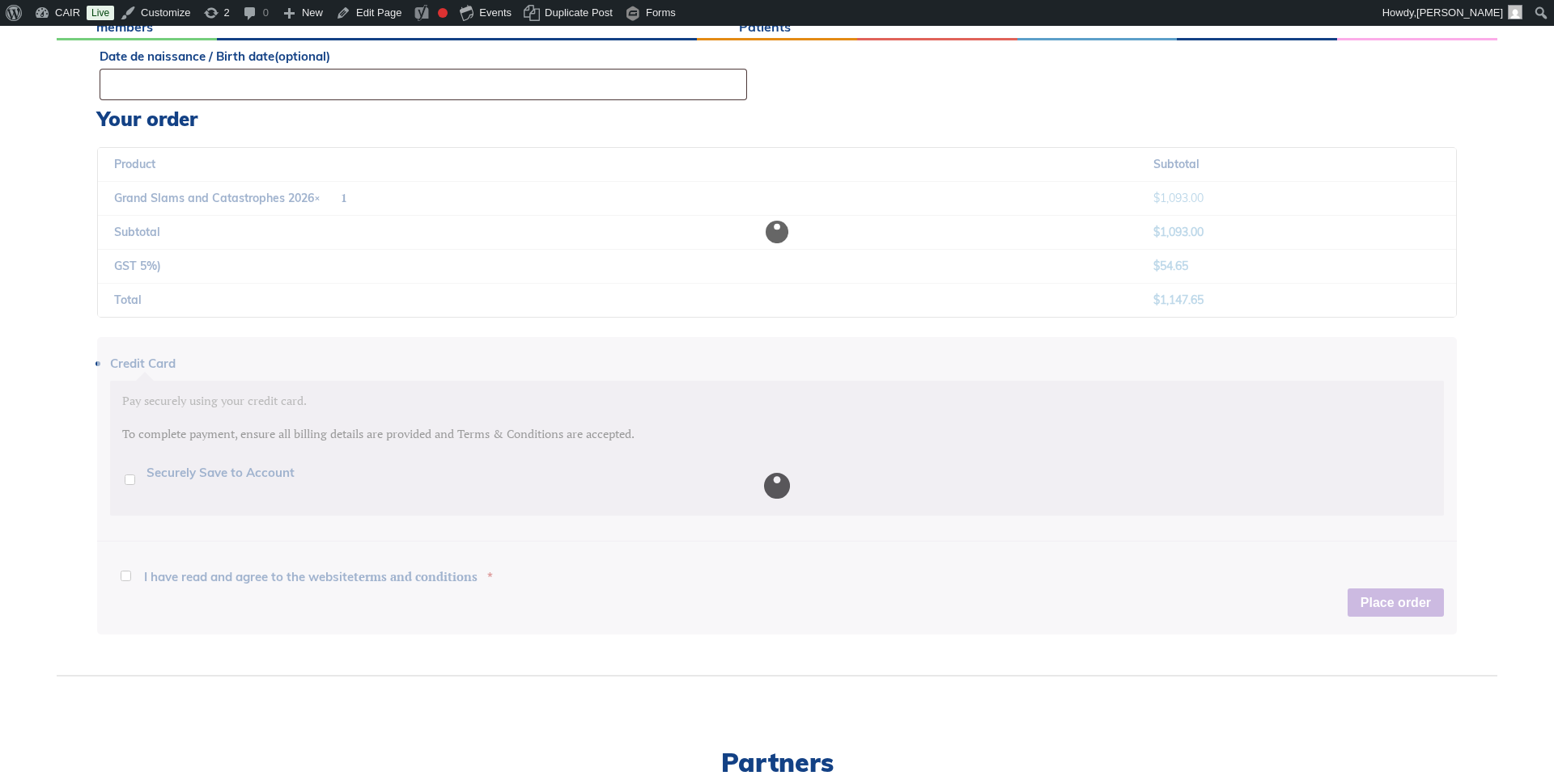
scroll to position [1309, 0]
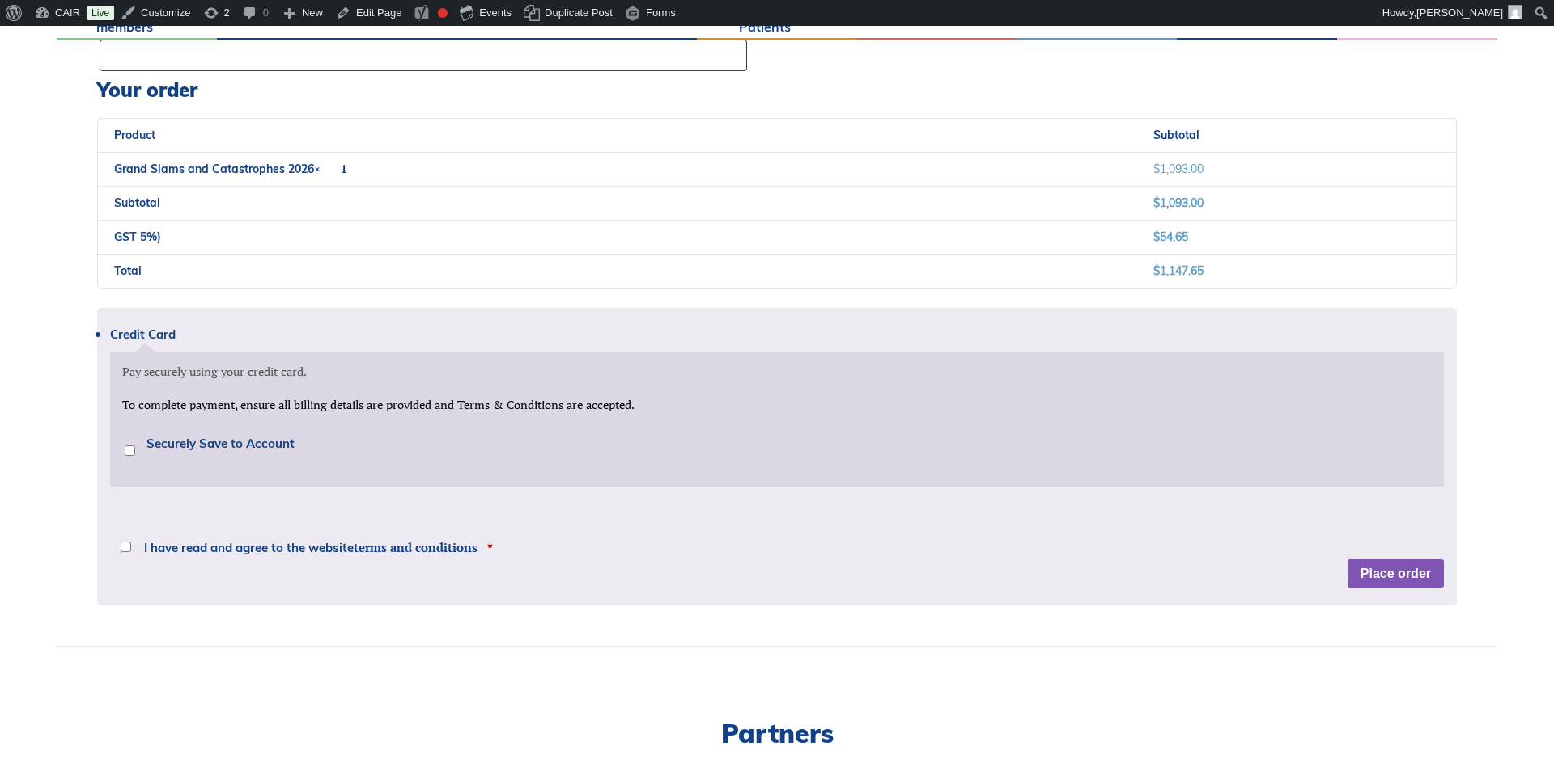
drag, startPoint x: 126, startPoint y: 550, endPoint x: 91, endPoint y: 550, distance: 35.0
click at [125, 550] on input "I have read and agree to the website terms and conditions *" at bounding box center [126, 547] width 11 height 11
checkbox input "true"
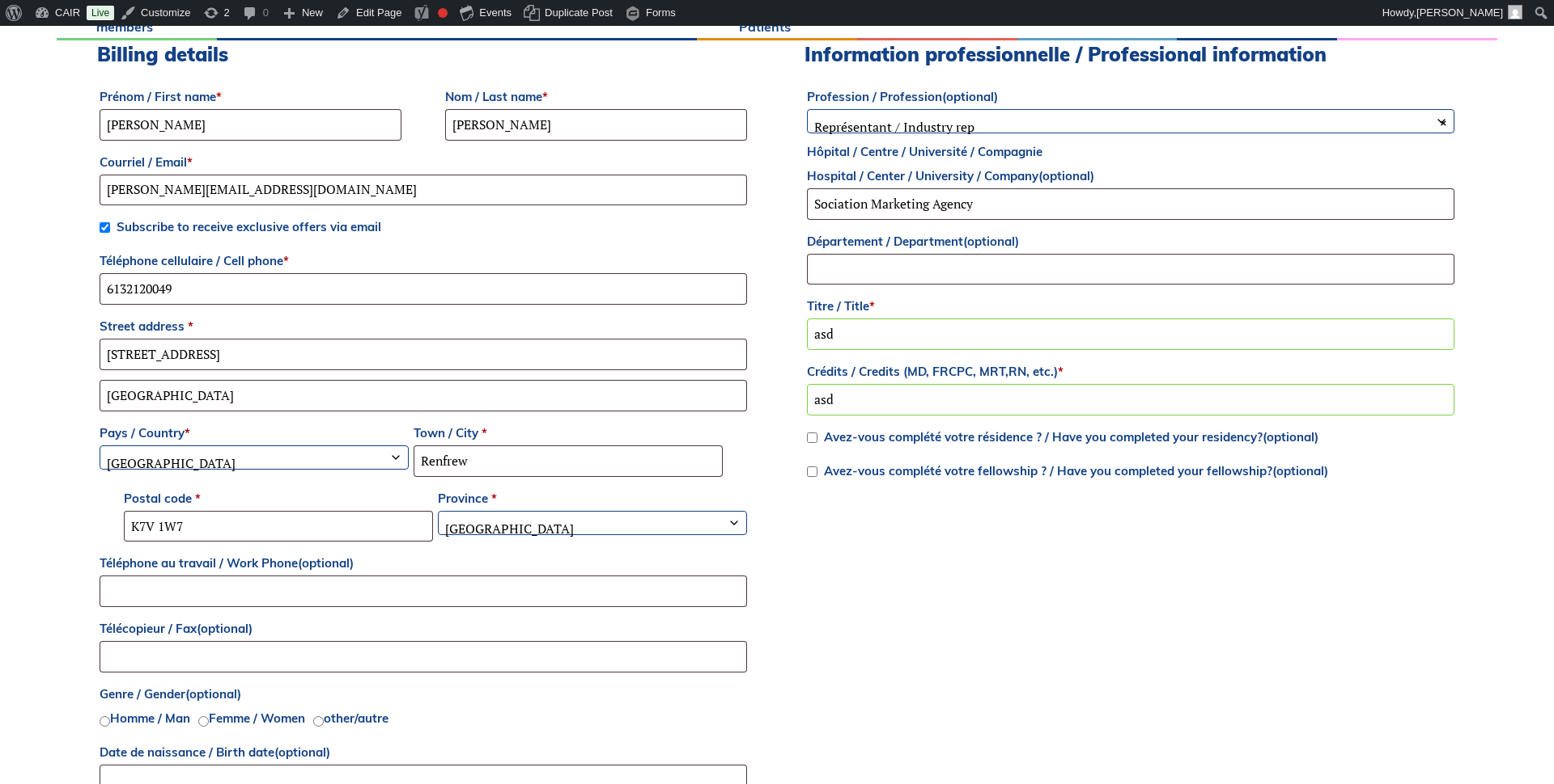
scroll to position [0, 0]
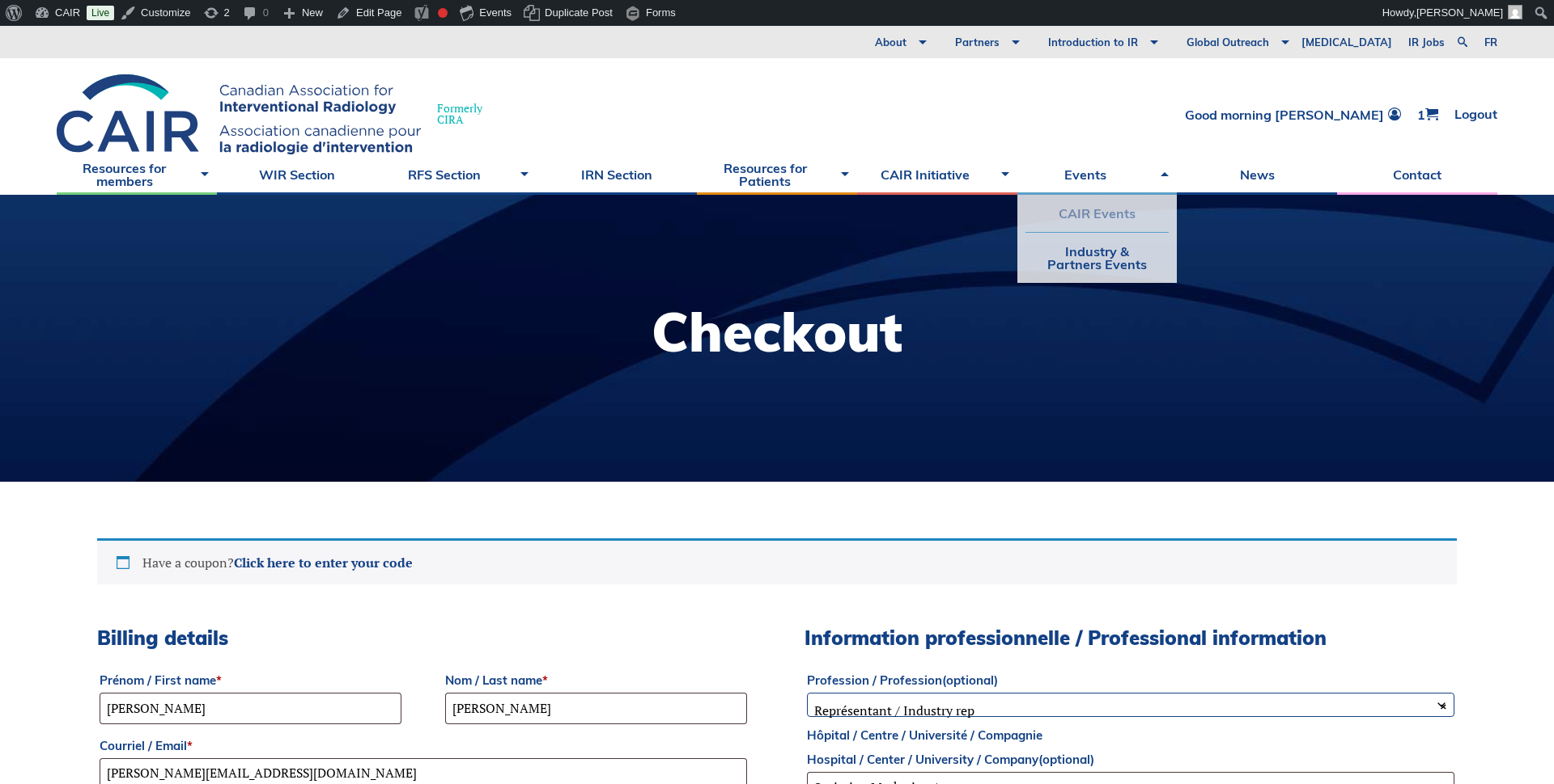
click at [1089, 209] on link "CAIR Events" at bounding box center [1097, 213] width 144 height 37
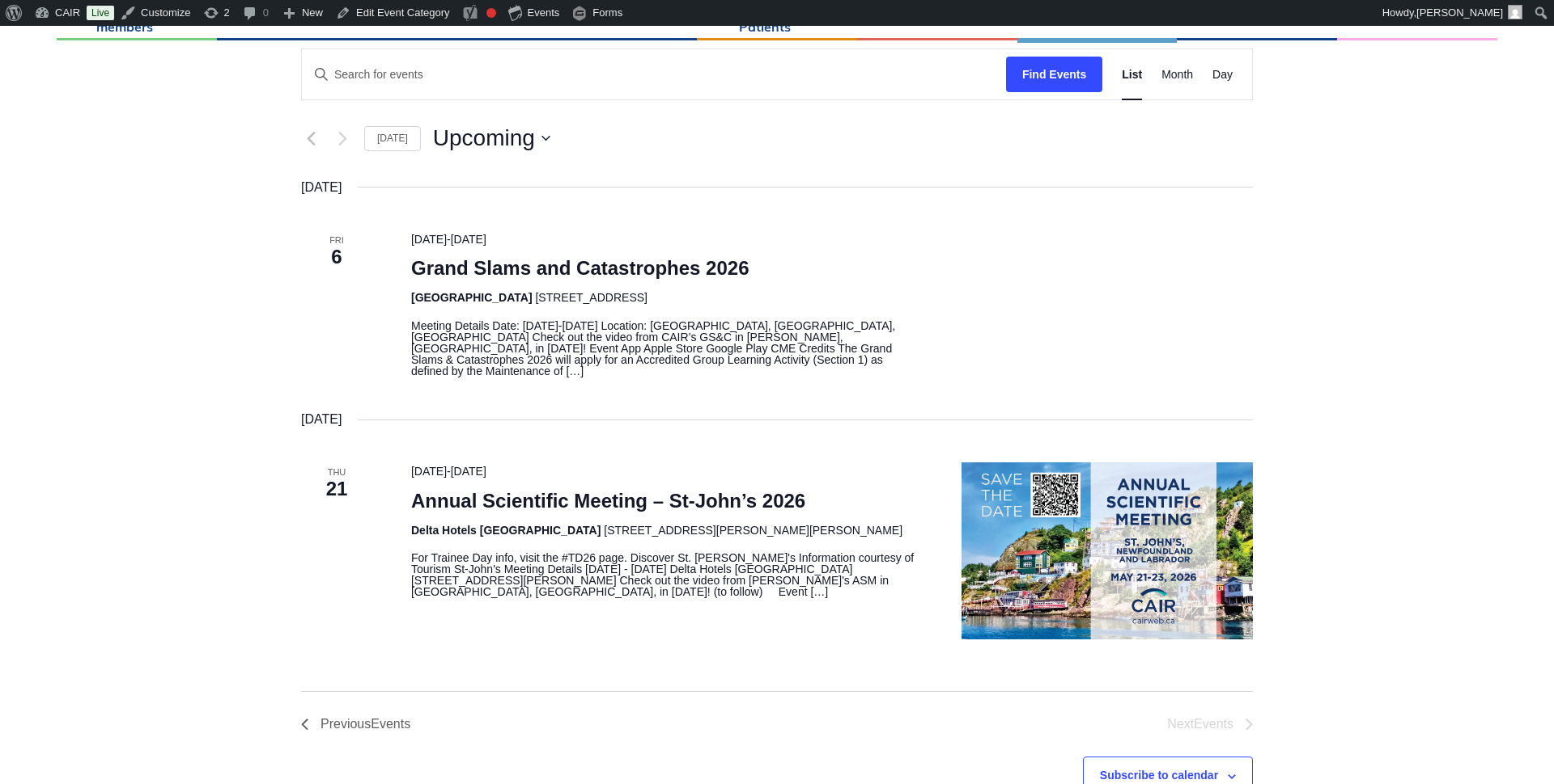
scroll to position [323, 0]
click at [557, 272] on link "Grand Slams and Catastrophes 2026" at bounding box center [580, 268] width 338 height 23
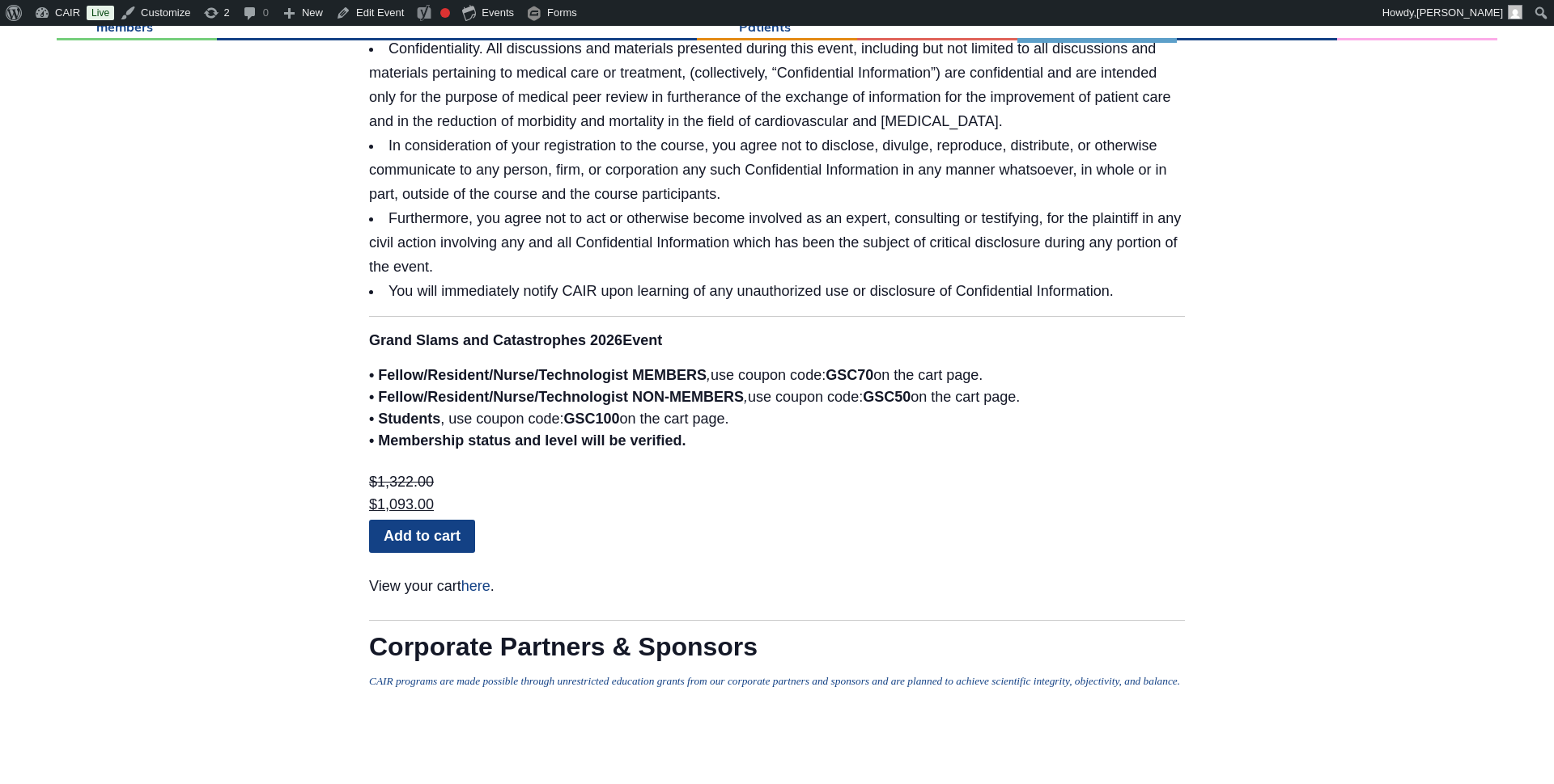
scroll to position [3858, 0]
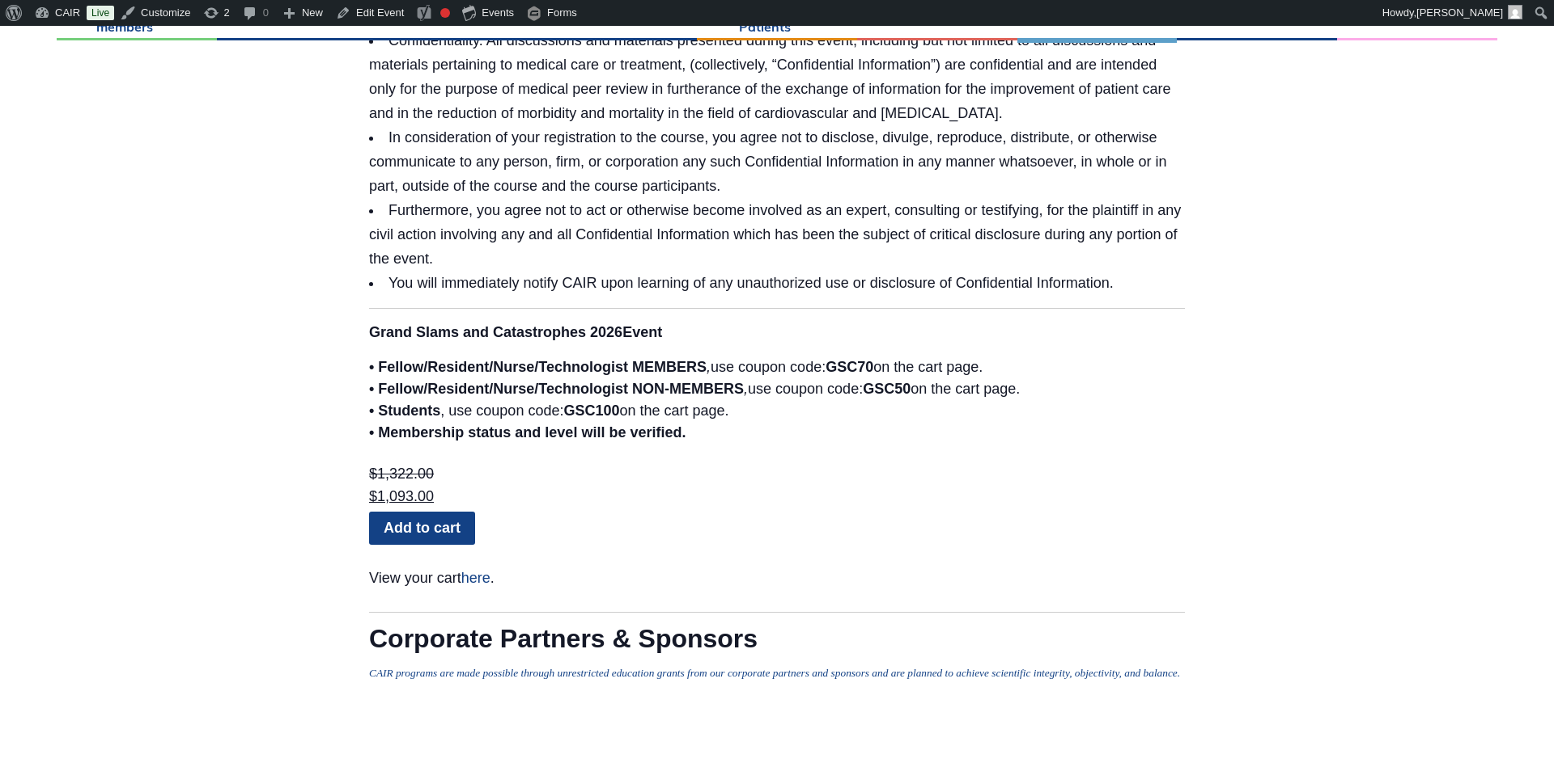
click at [408, 512] on link "Add to cart" at bounding box center [422, 528] width 106 height 32
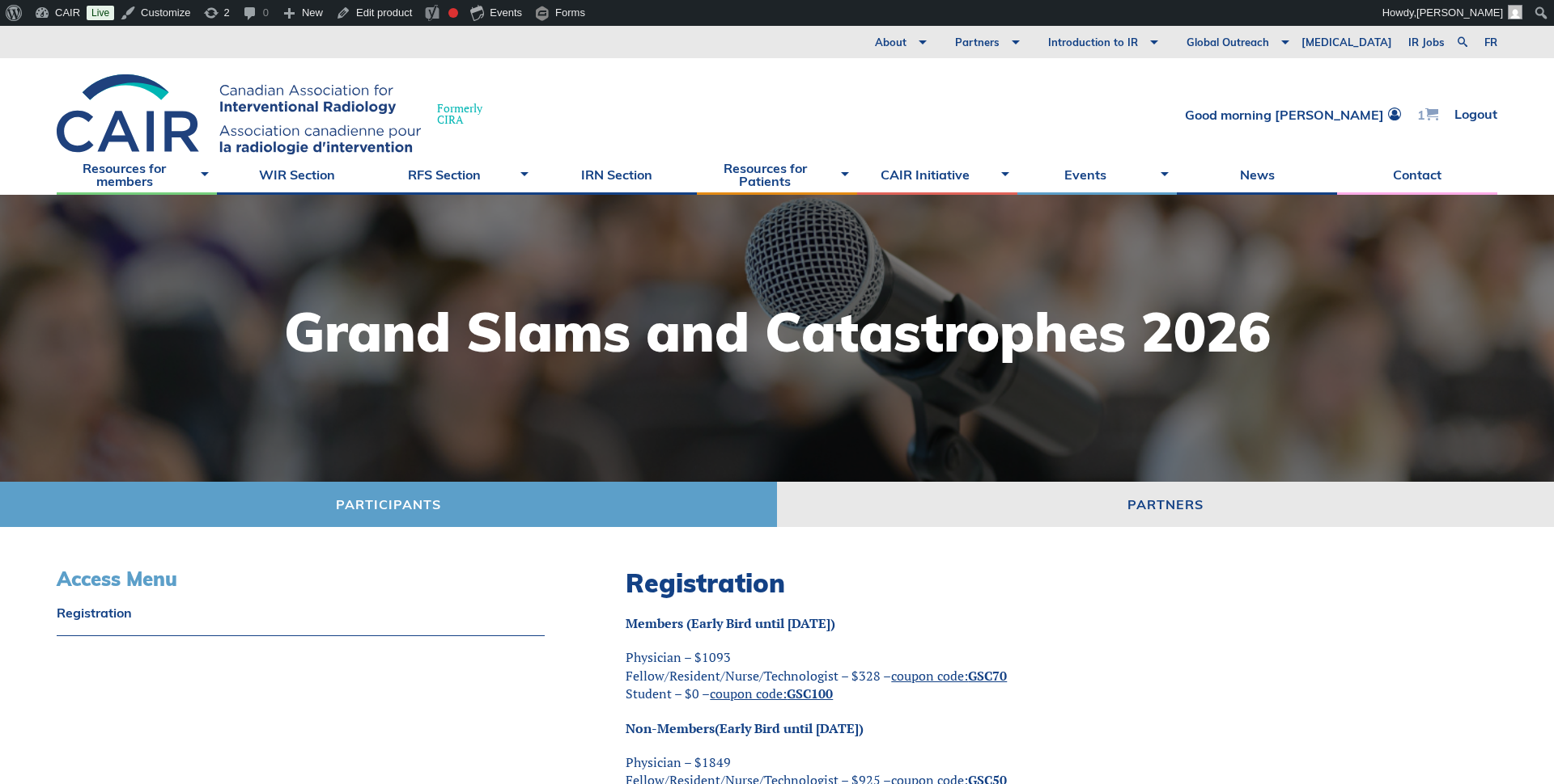
click at [1429, 110] on span at bounding box center [1431, 114] width 13 height 13
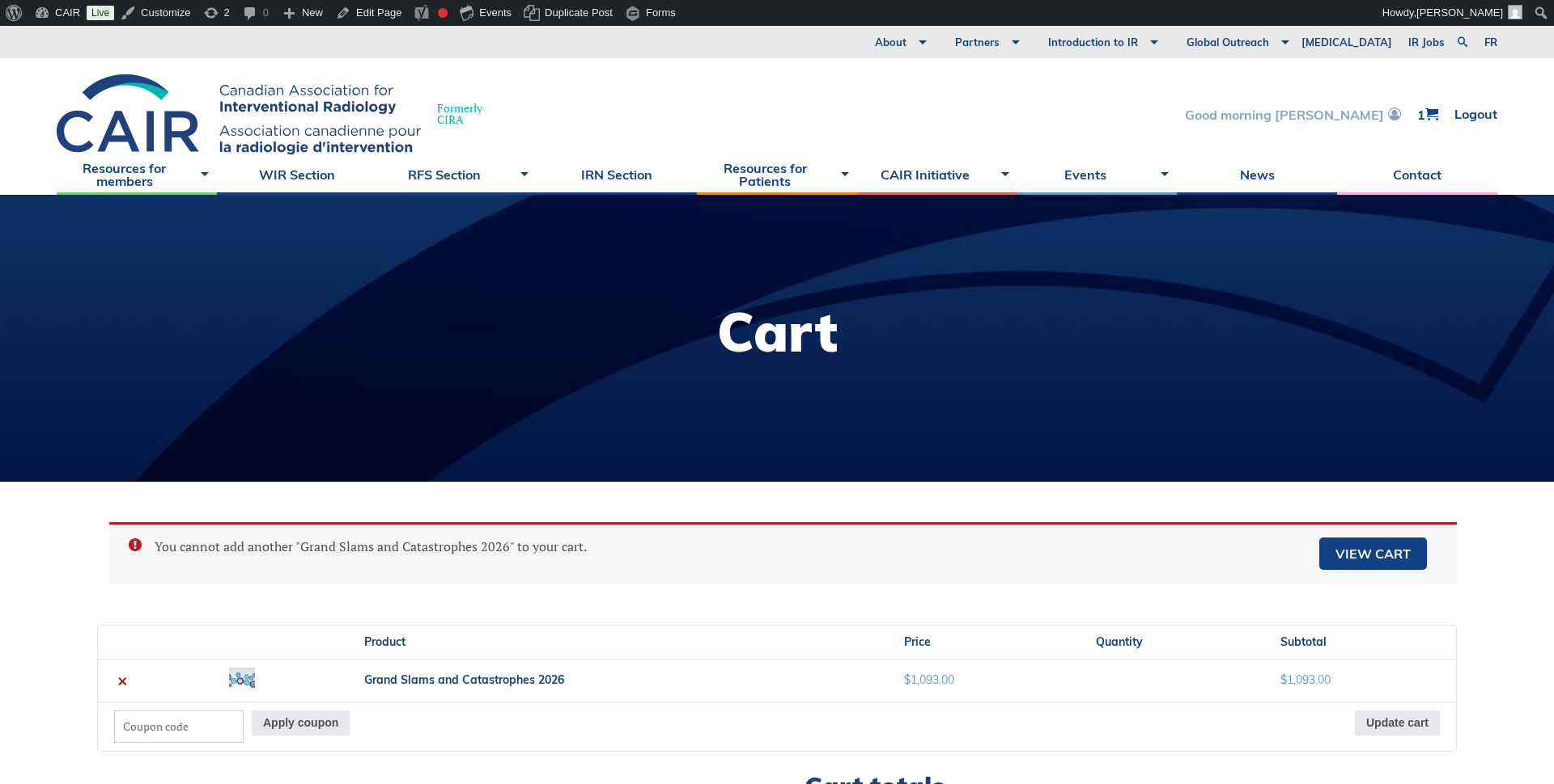
click at [1320, 117] on link "Good morning [PERSON_NAME]" at bounding box center [1293, 115] width 216 height 14
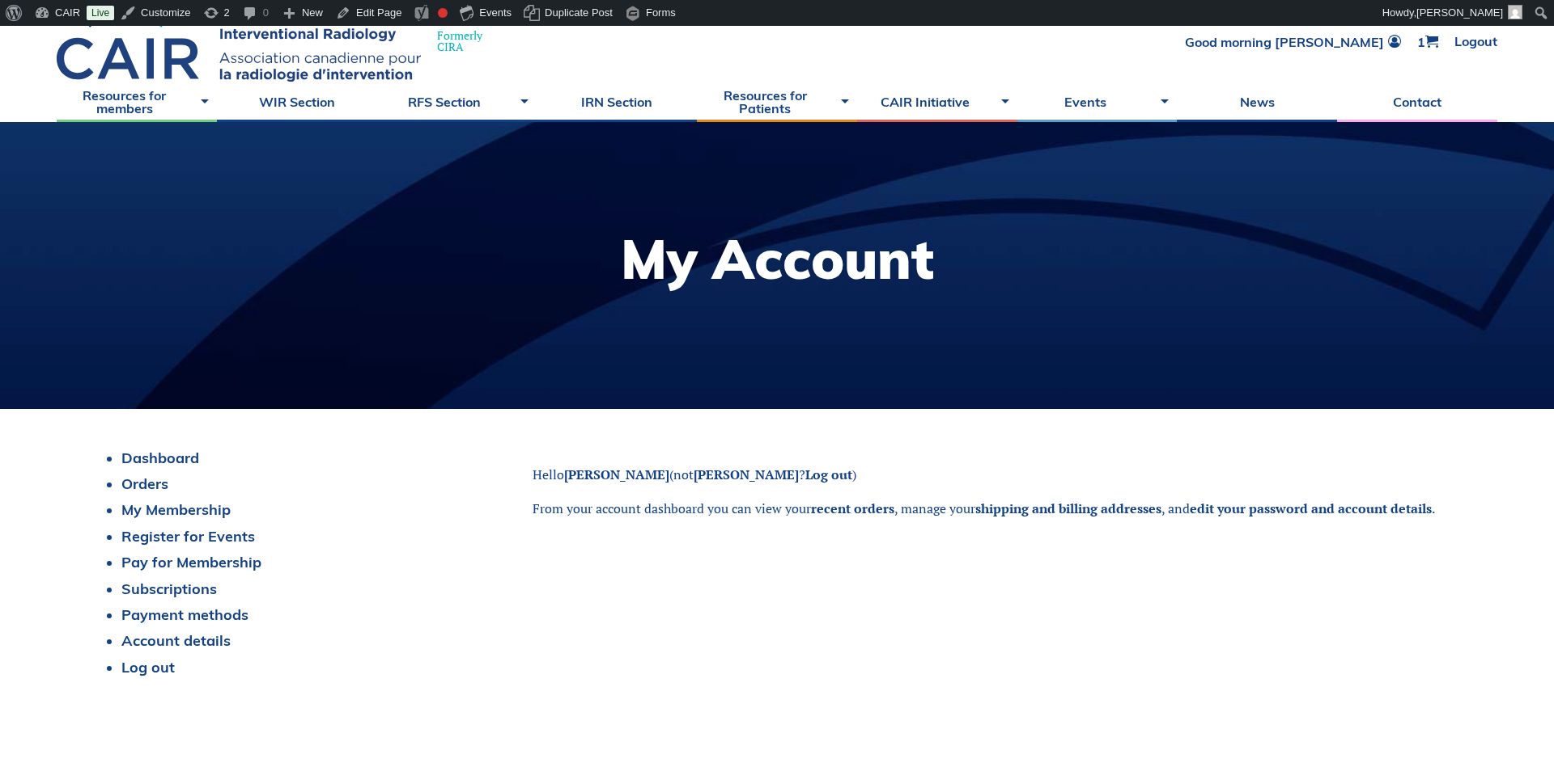
scroll to position [118, 0]
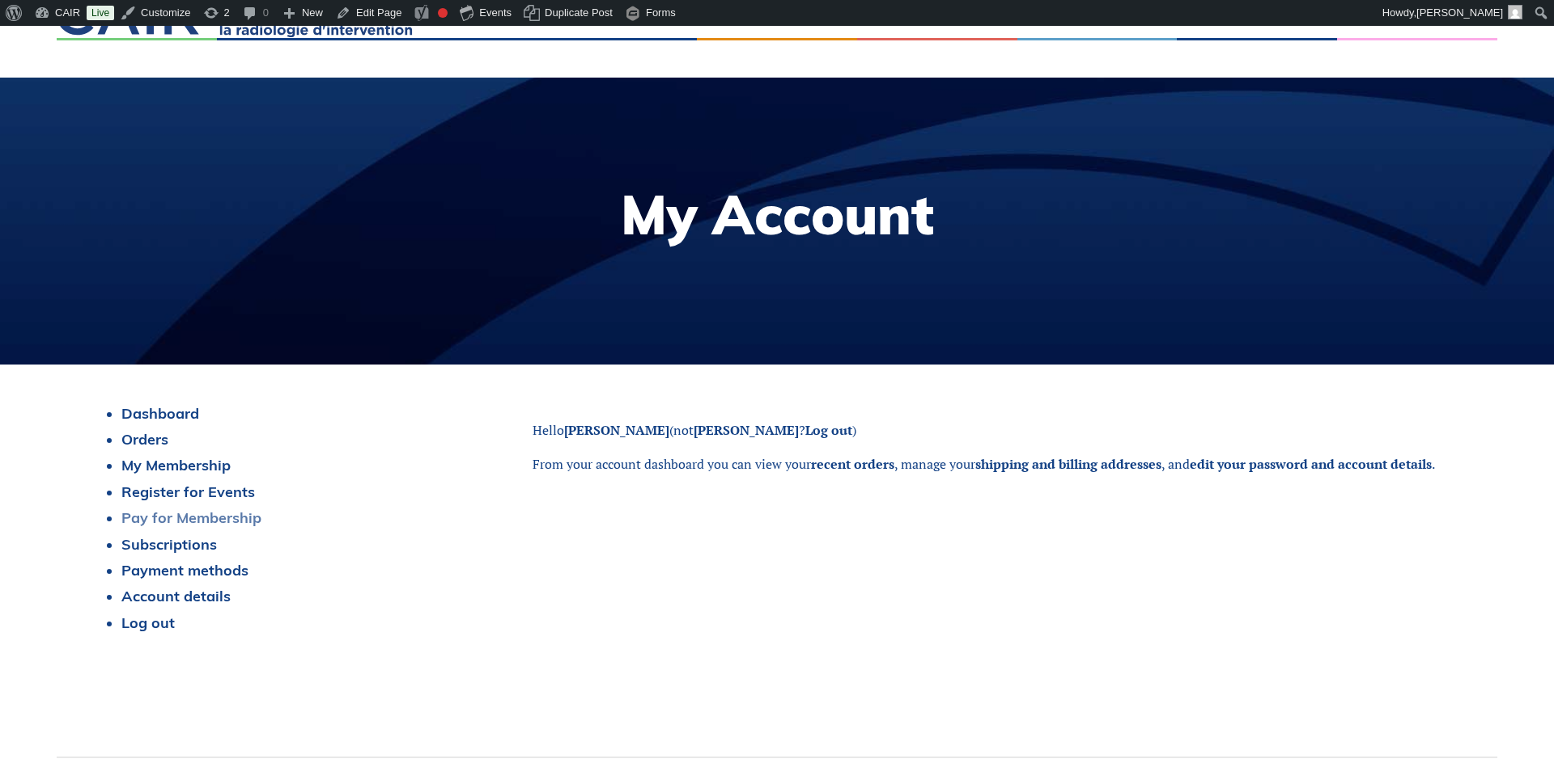
click at [180, 519] on link "Pay for Membership" at bounding box center [191, 517] width 140 height 18
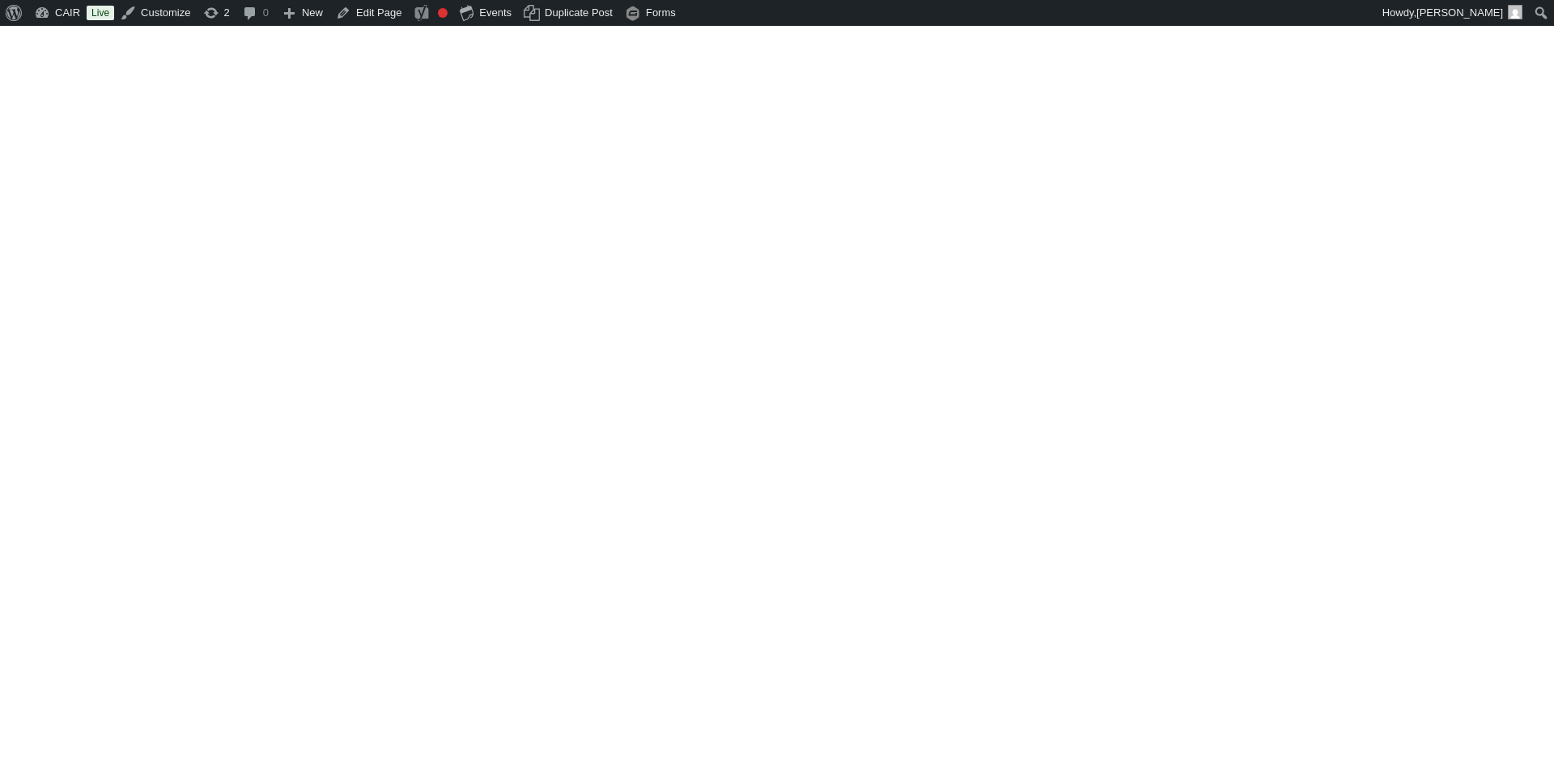
scroll to position [118, 0]
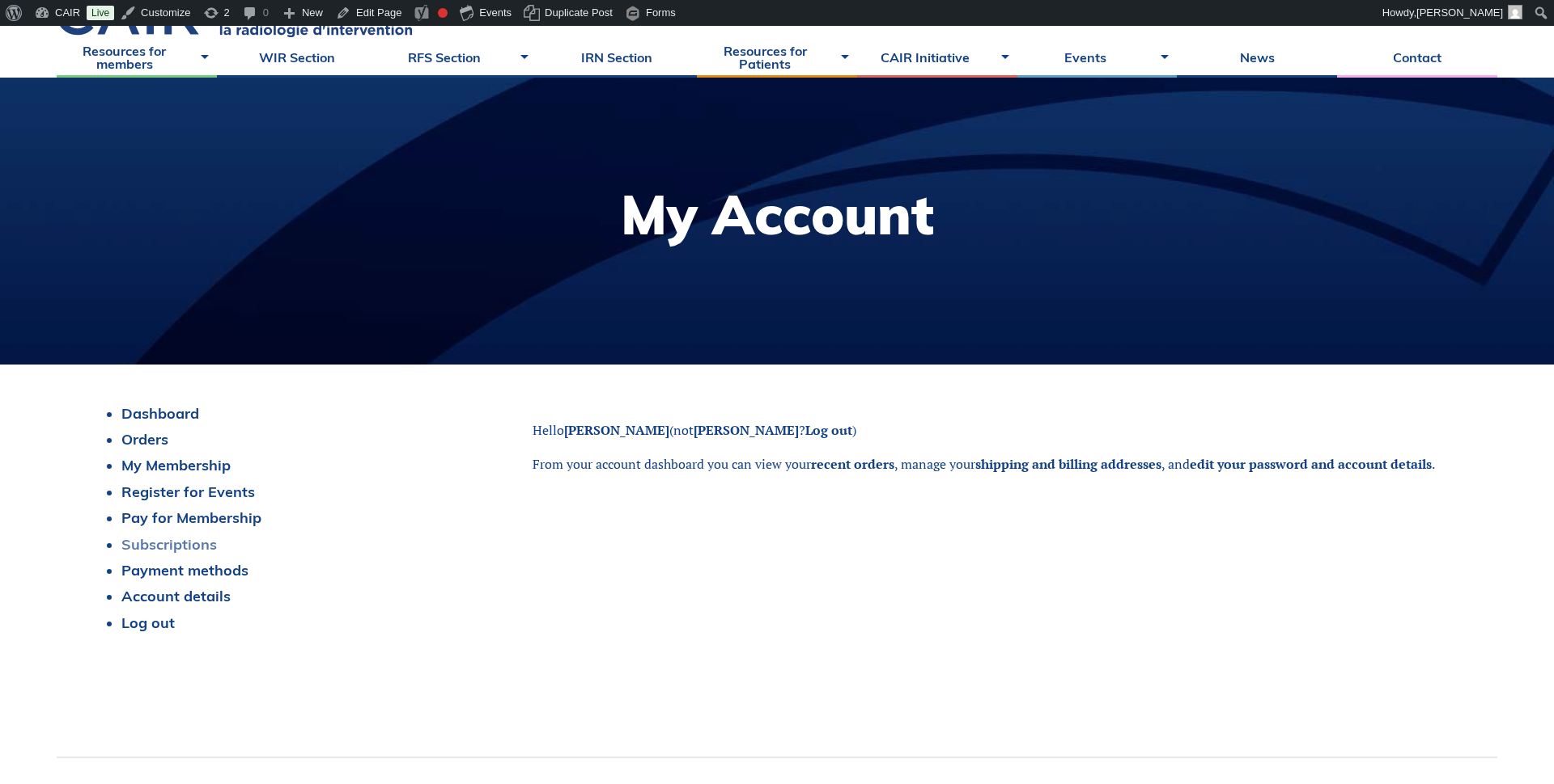
click at [173, 547] on link "Subscriptions" at bounding box center [169, 544] width 96 height 18
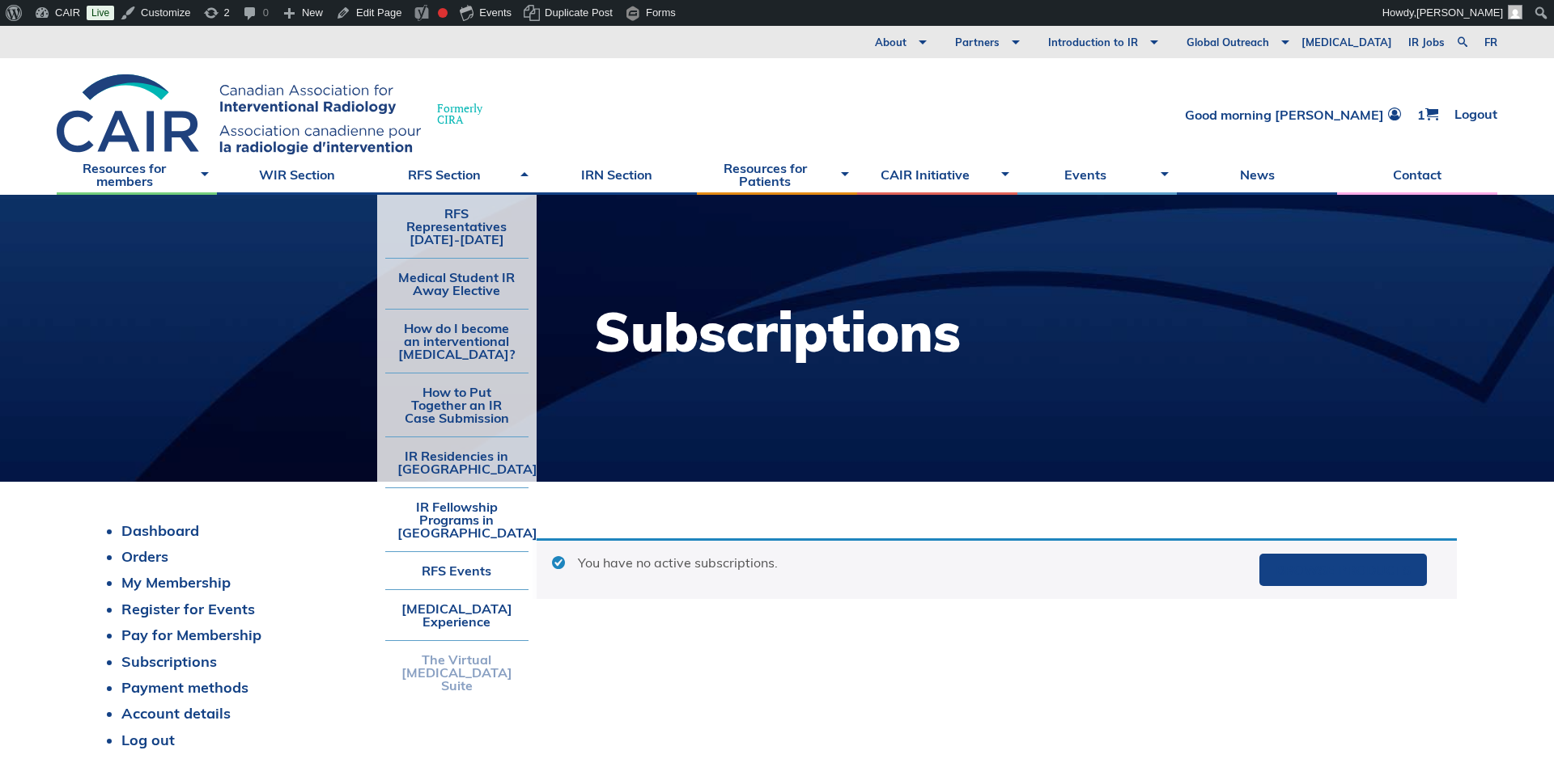
click at [456, 678] on link "The Virtual [MEDICAL_DATA] Suite" at bounding box center [457, 673] width 144 height 63
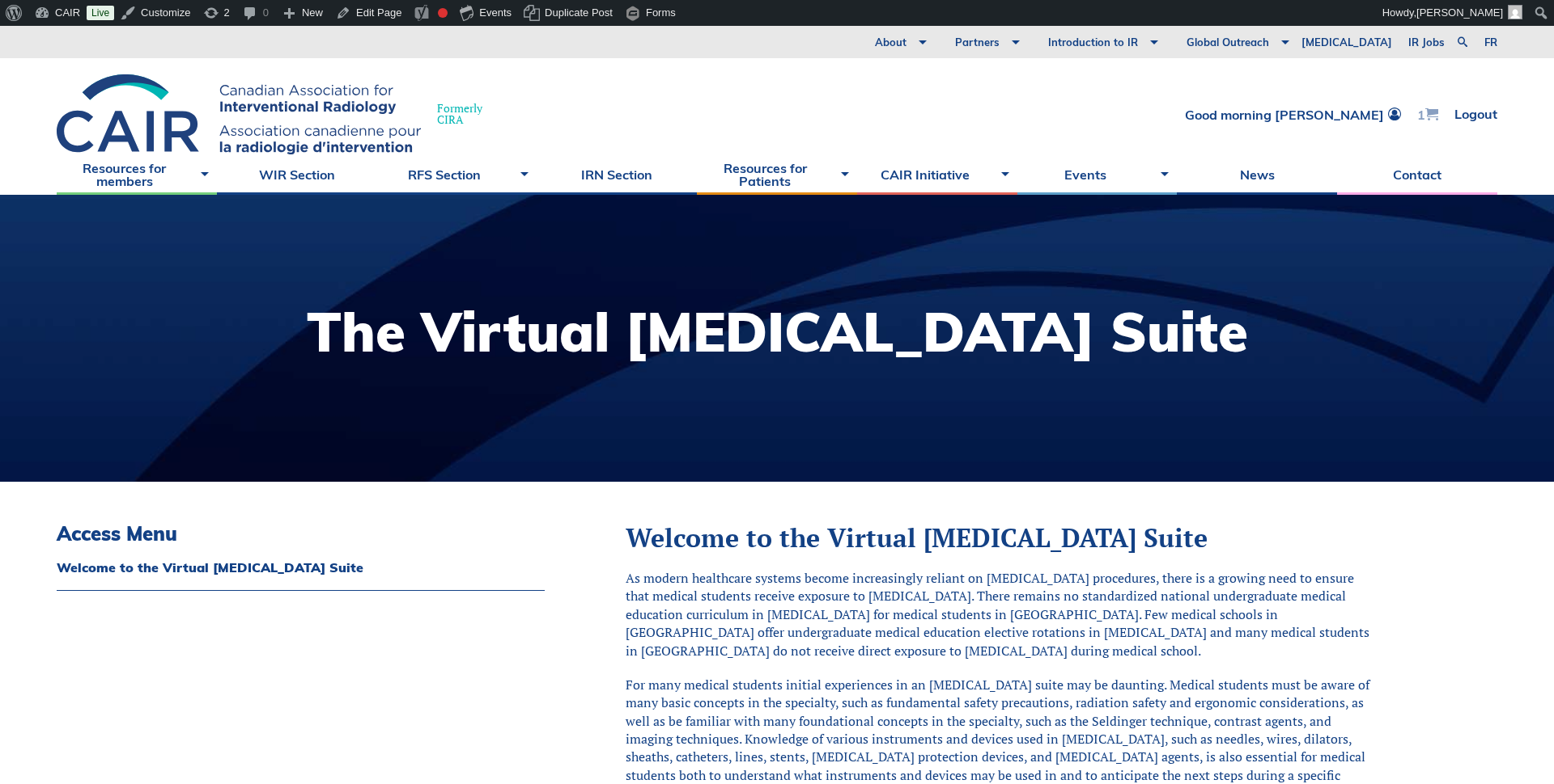
click at [1428, 111] on span at bounding box center [1431, 114] width 13 height 13
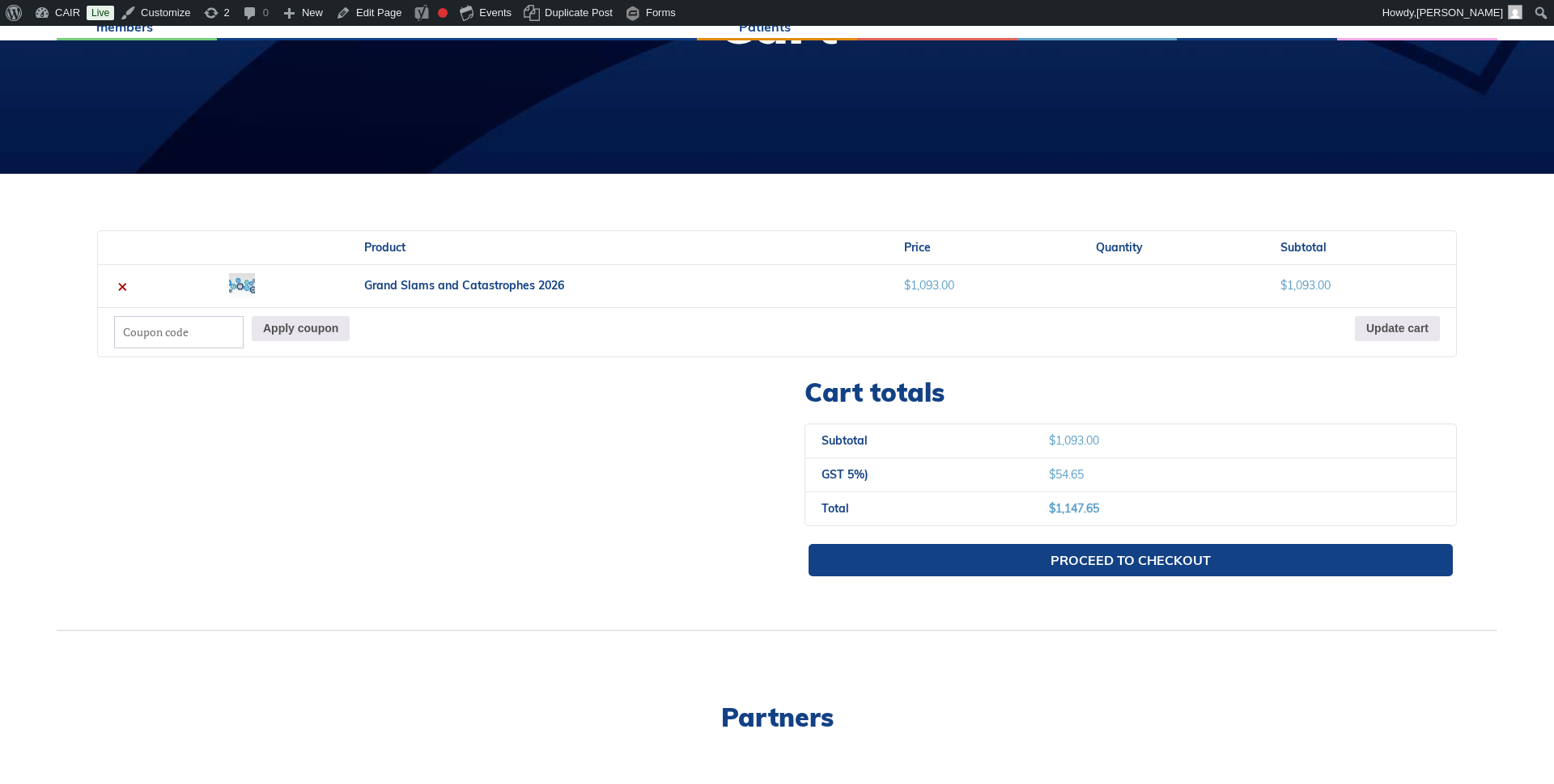
scroll to position [367, 0]
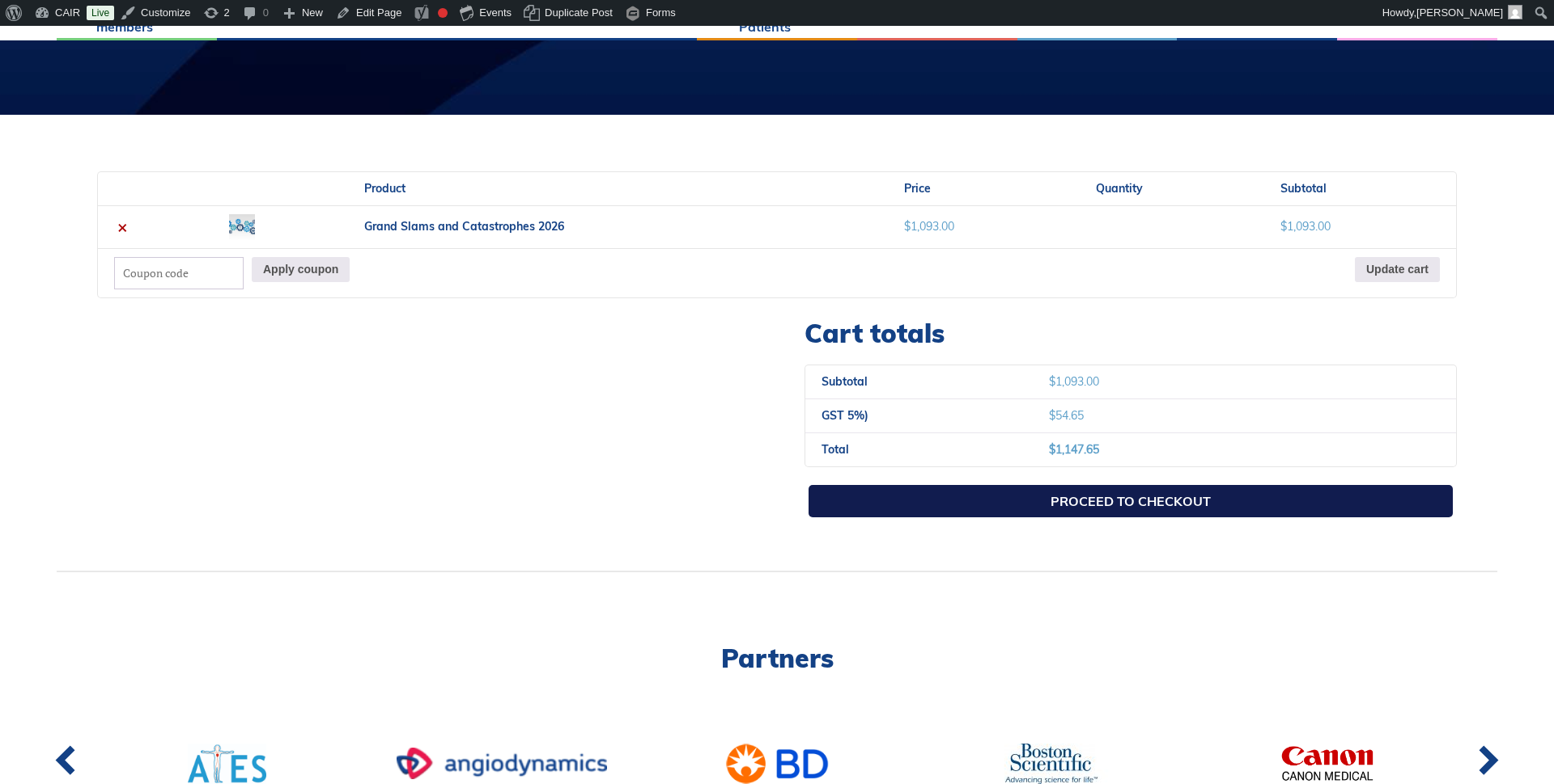
click at [1036, 507] on link "Proceed to checkout" at bounding box center [1130, 501] width 644 height 32
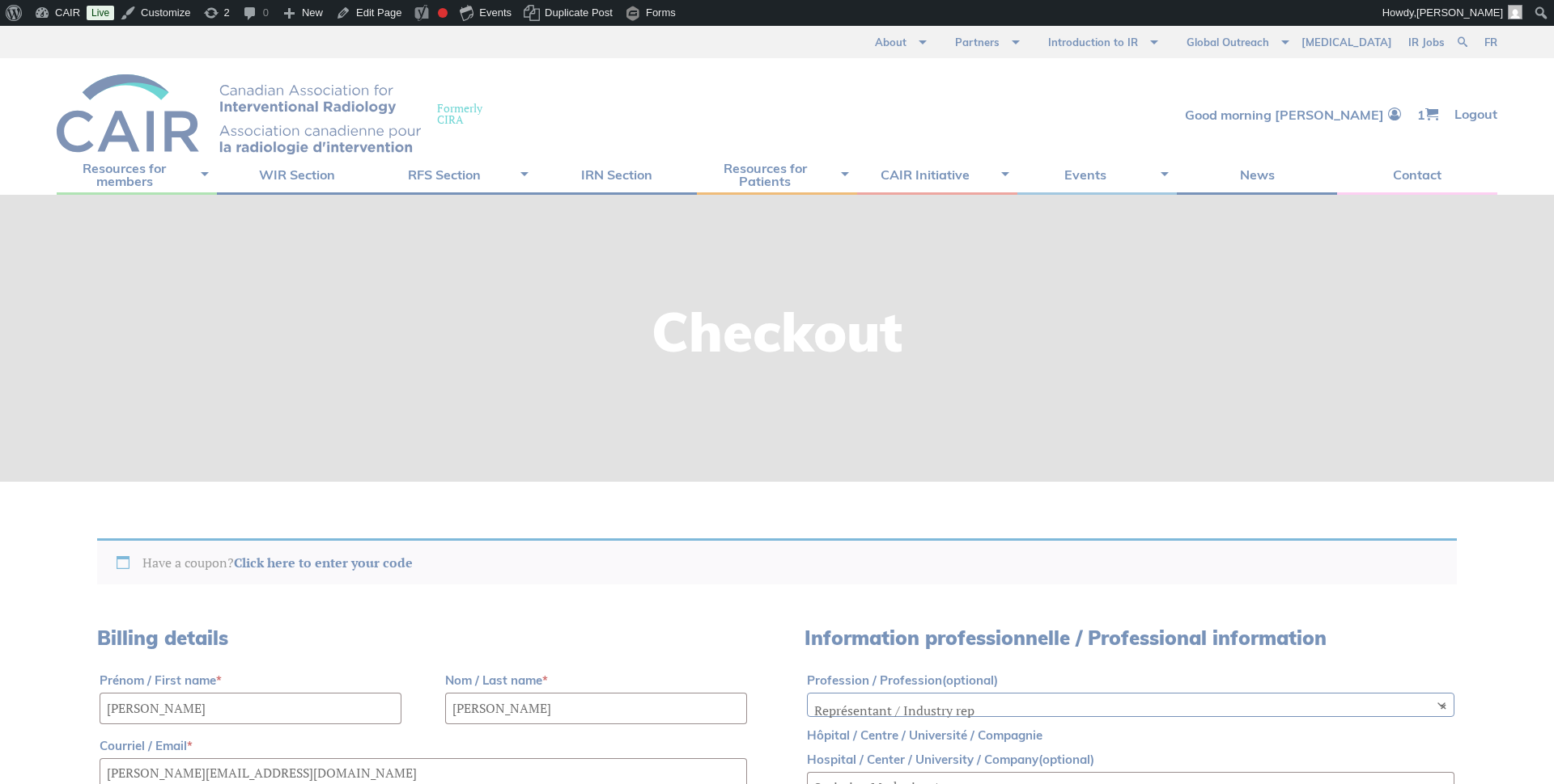
select select "ON"
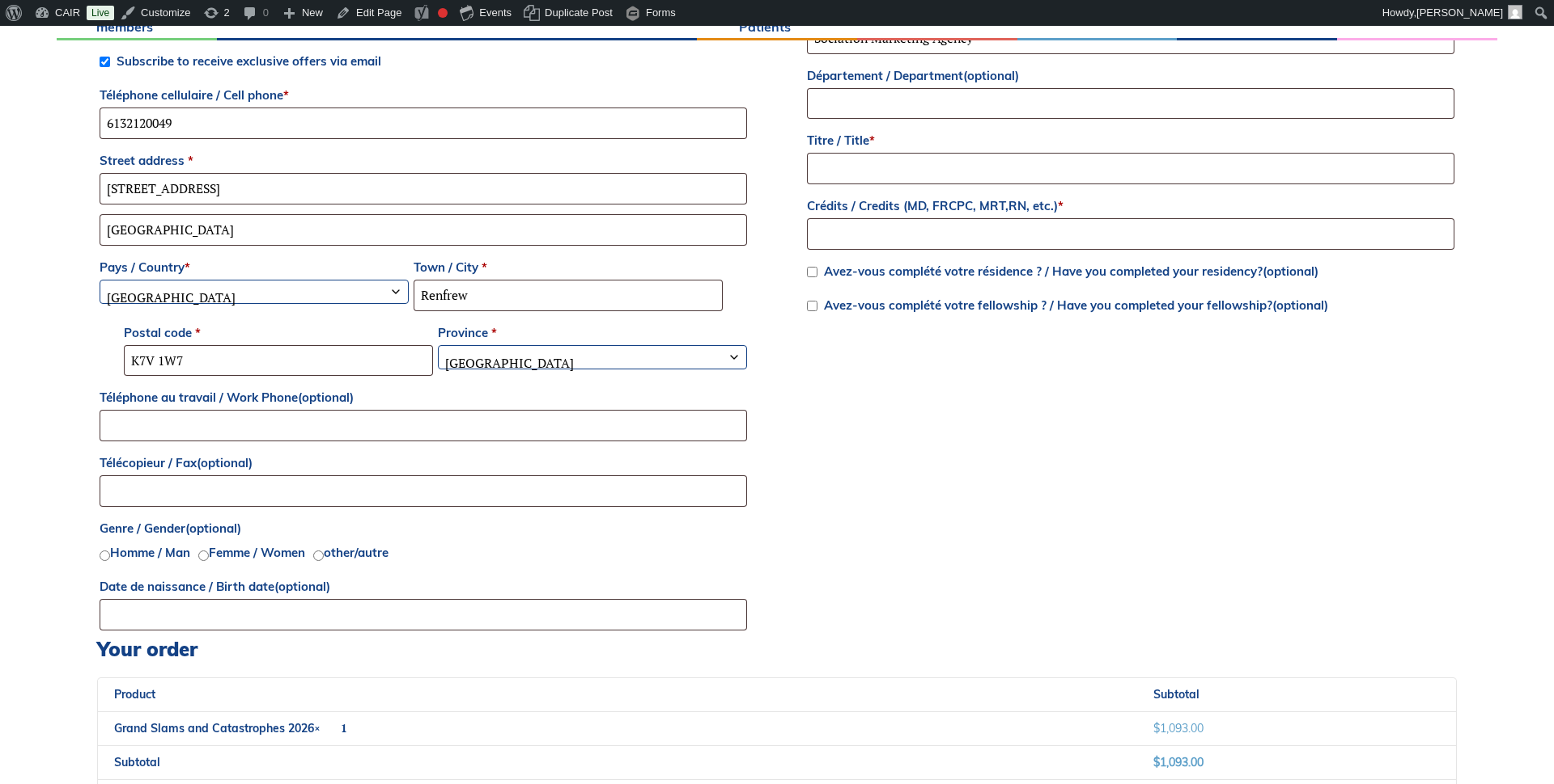
scroll to position [774, 0]
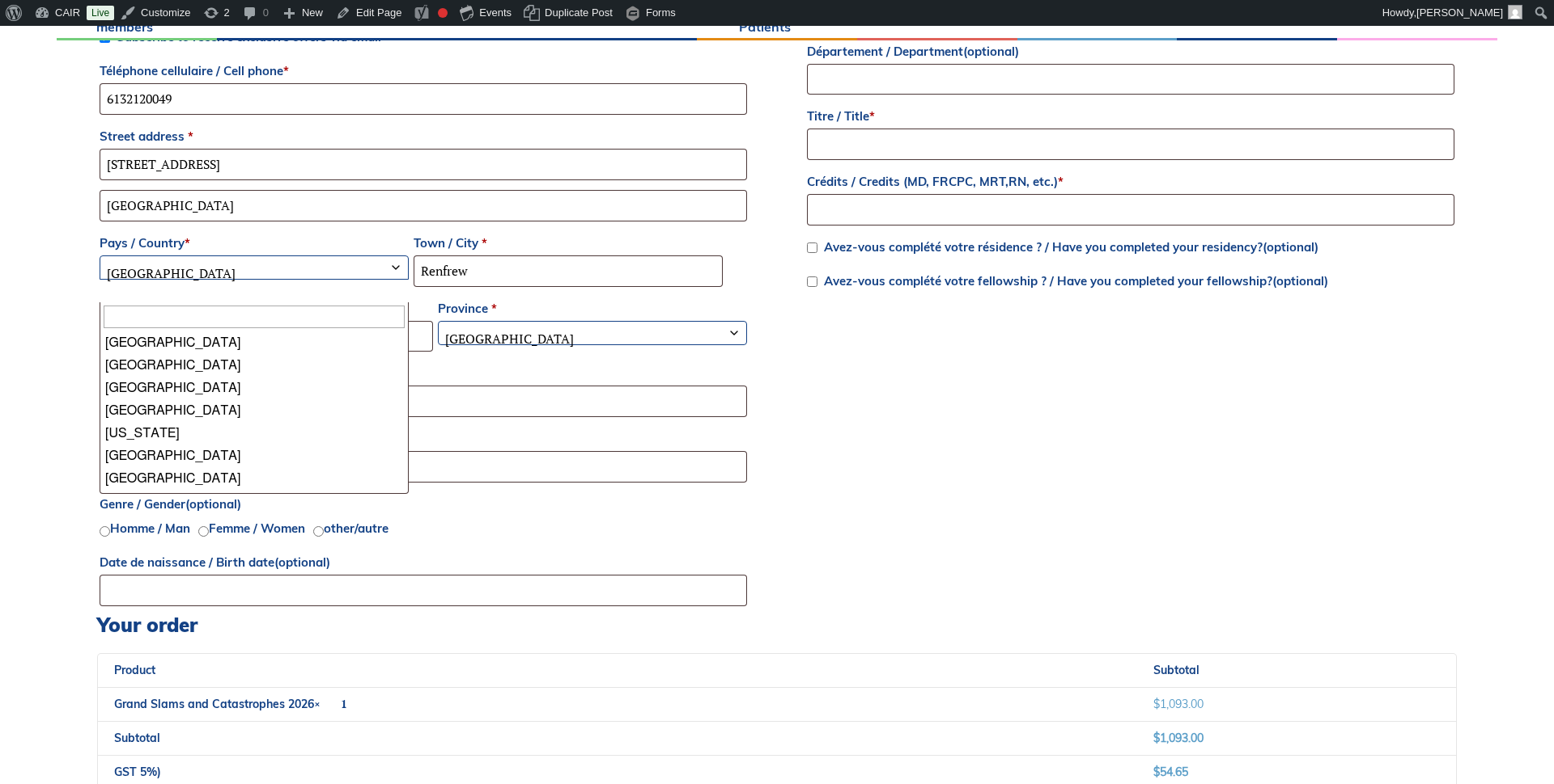
click at [394, 268] on b "Pays / Country" at bounding box center [395, 268] width 13 height 13
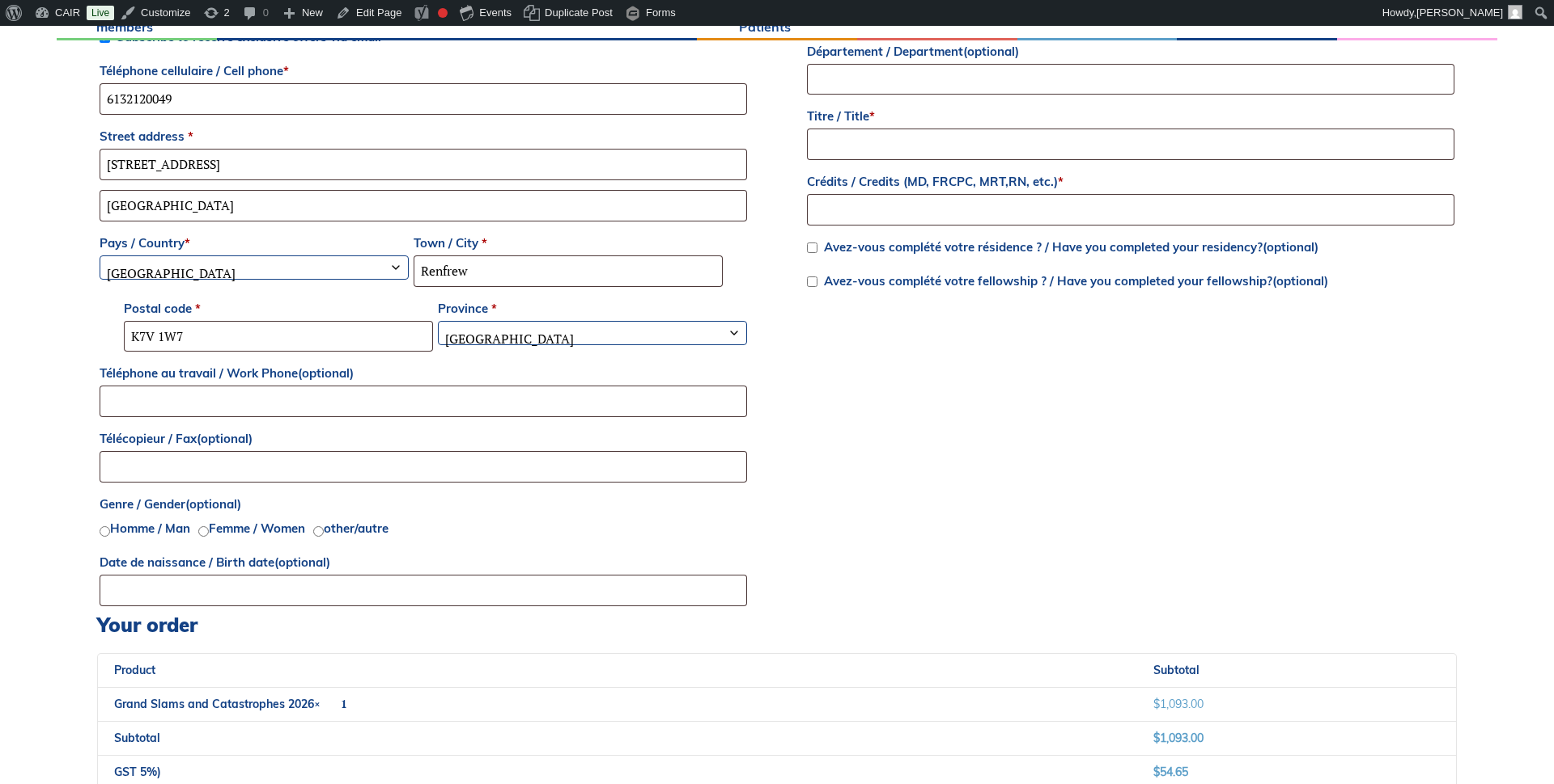
click at [894, 413] on div "Billing details Prénom / First name * Ian Nom / Last name * Howard Courriel / E…" at bounding box center [777, 233] width 1359 height 761
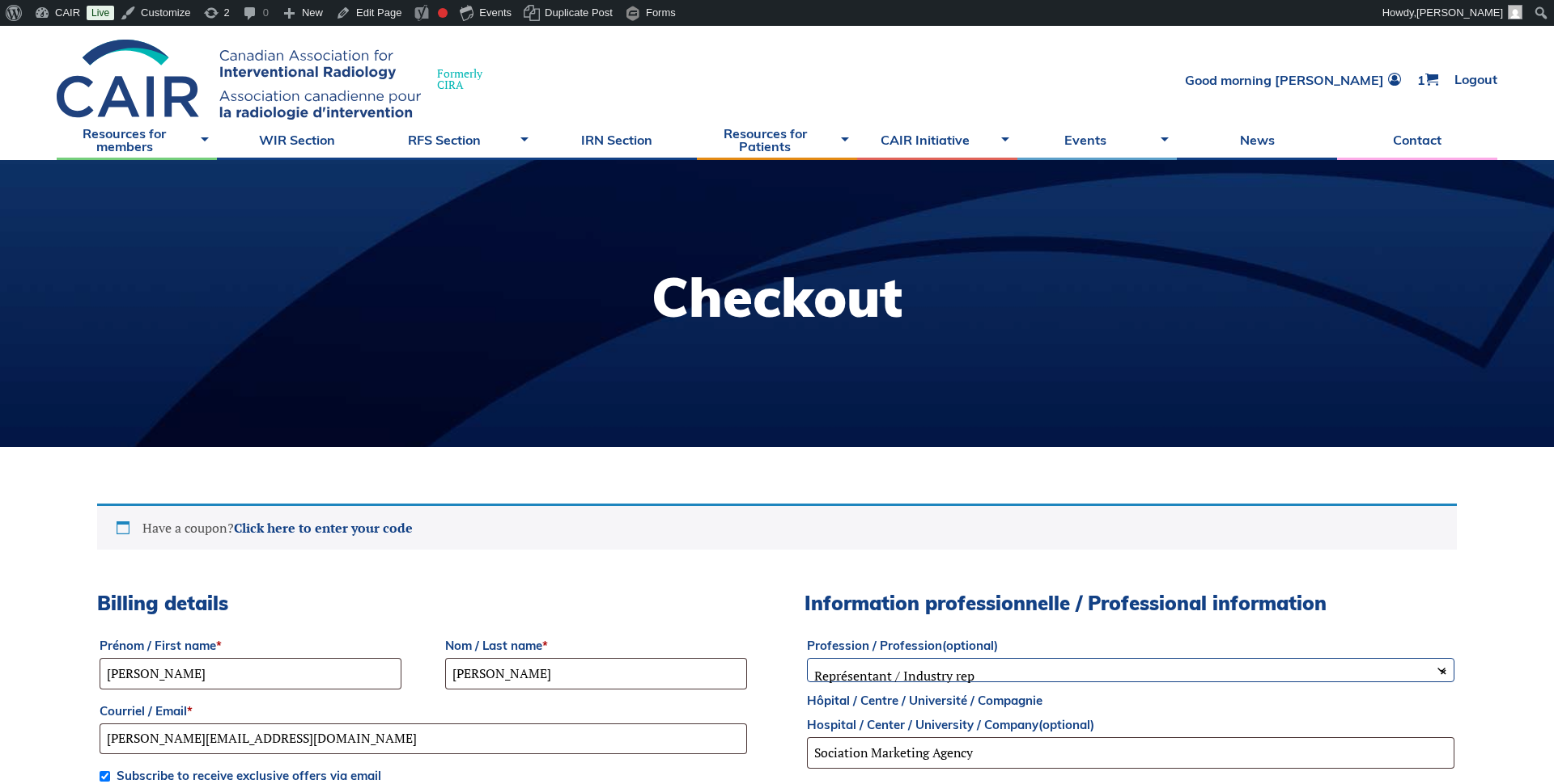
scroll to position [0, 0]
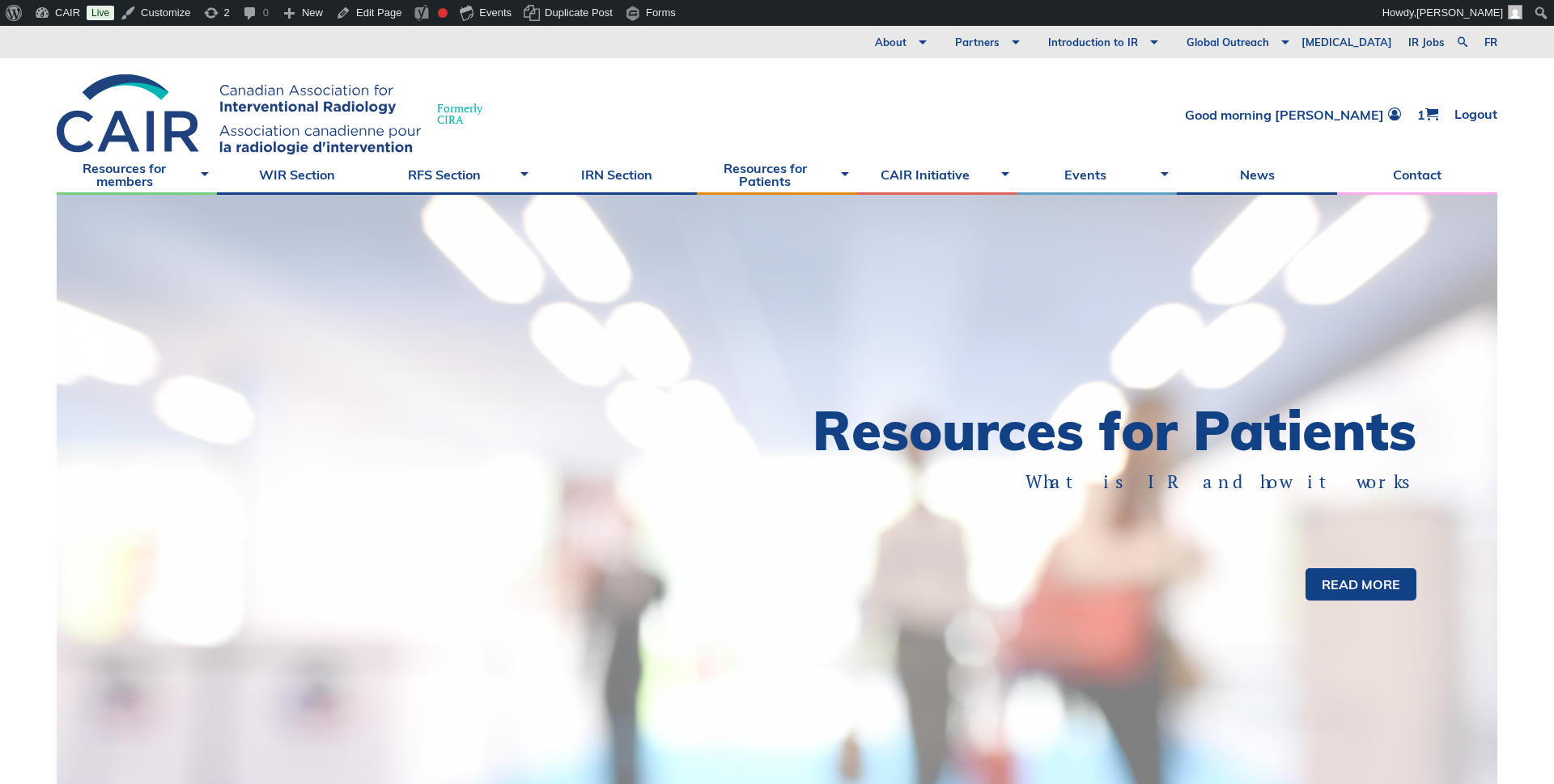
drag, startPoint x: 535, startPoint y: 52, endPoint x: 535, endPoint y: 41, distance: 11.0
click at [535, 40] on div "About Vision and Mission Board of Directors Annual Reports Financial Statements…" at bounding box center [777, 41] width 1554 height 32
click at [515, 56] on div "About Vision and Mission Board of Directors Annual Reports Financial Statements…" at bounding box center [777, 110] width 1554 height 169
click at [1255, 171] on link "News" at bounding box center [1256, 175] width 160 height 40
